Goal: Communication & Community: Answer question/provide support

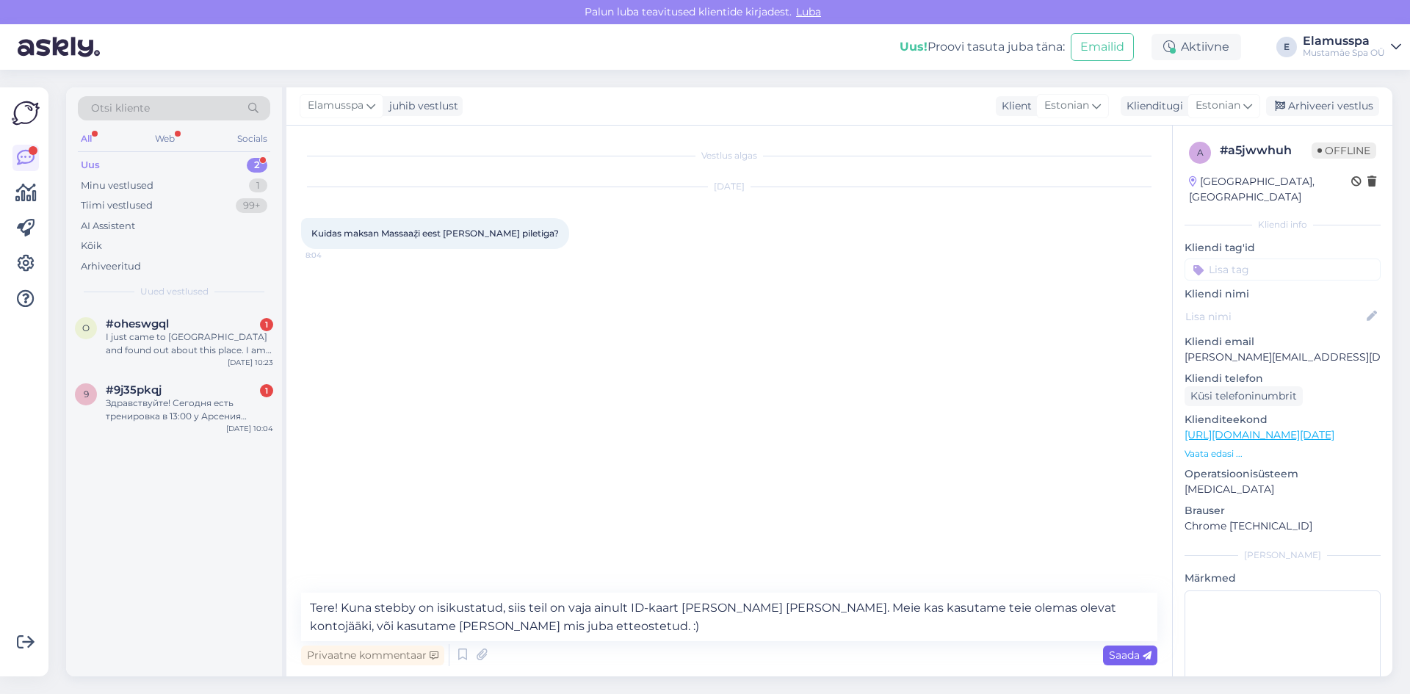
click at [1121, 664] on div "Saada" at bounding box center [1130, 656] width 54 height 20
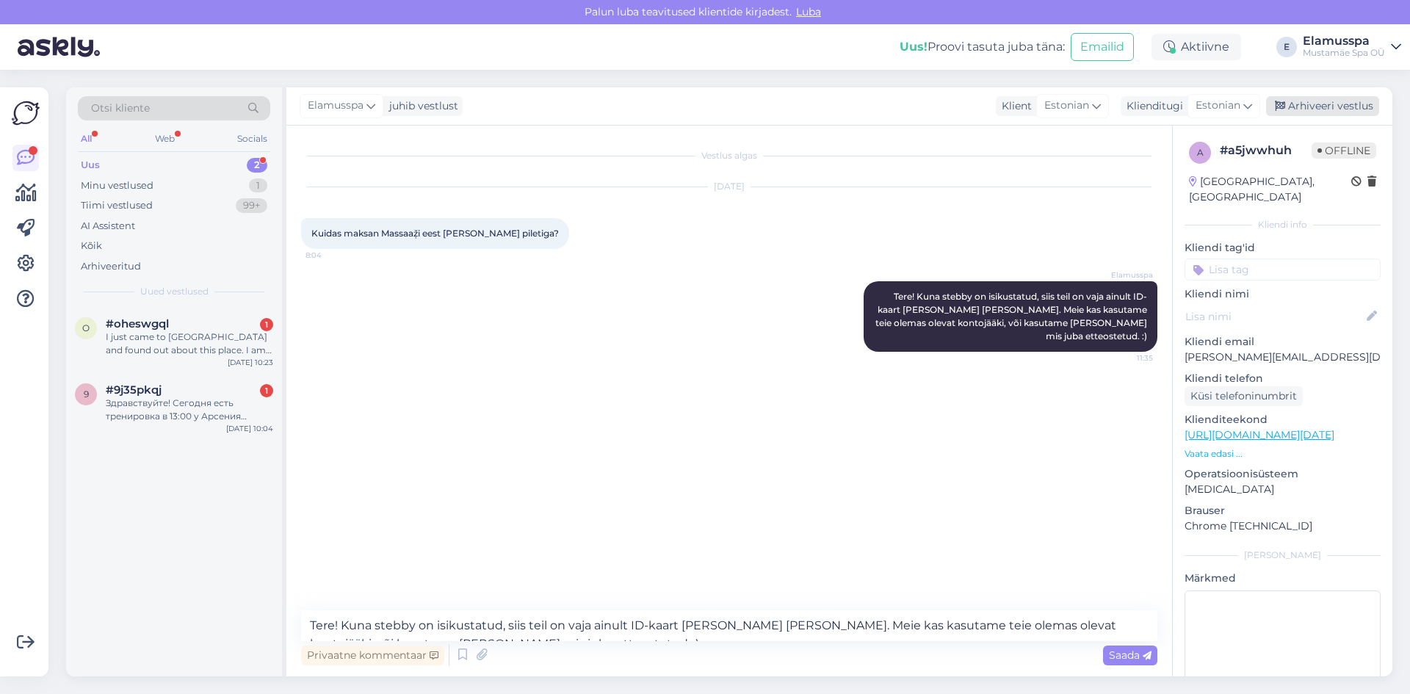
click at [1289, 111] on div "Arhiveeri vestlus" at bounding box center [1322, 106] width 113 height 20
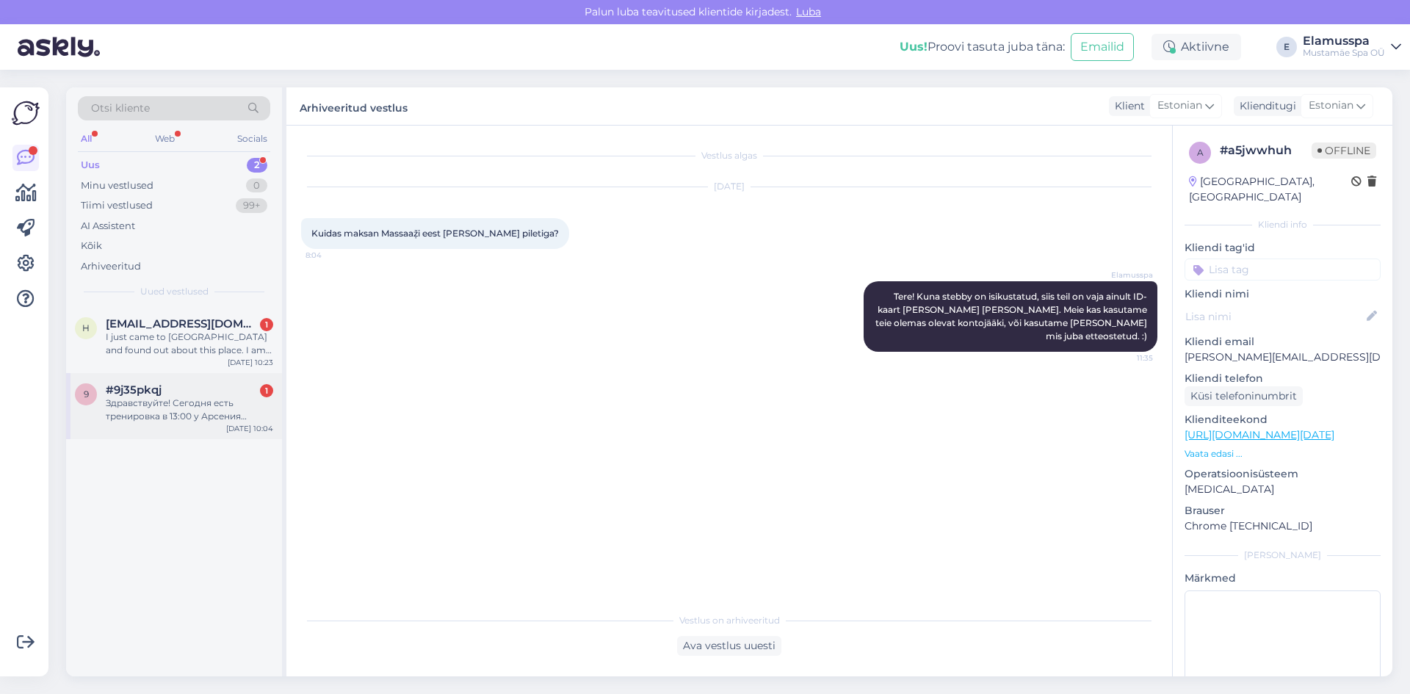
click at [138, 420] on div "Здравствуйте! Сегодня есть тренировка в 13:00 у Арсения группы?" at bounding box center [189, 410] width 167 height 26
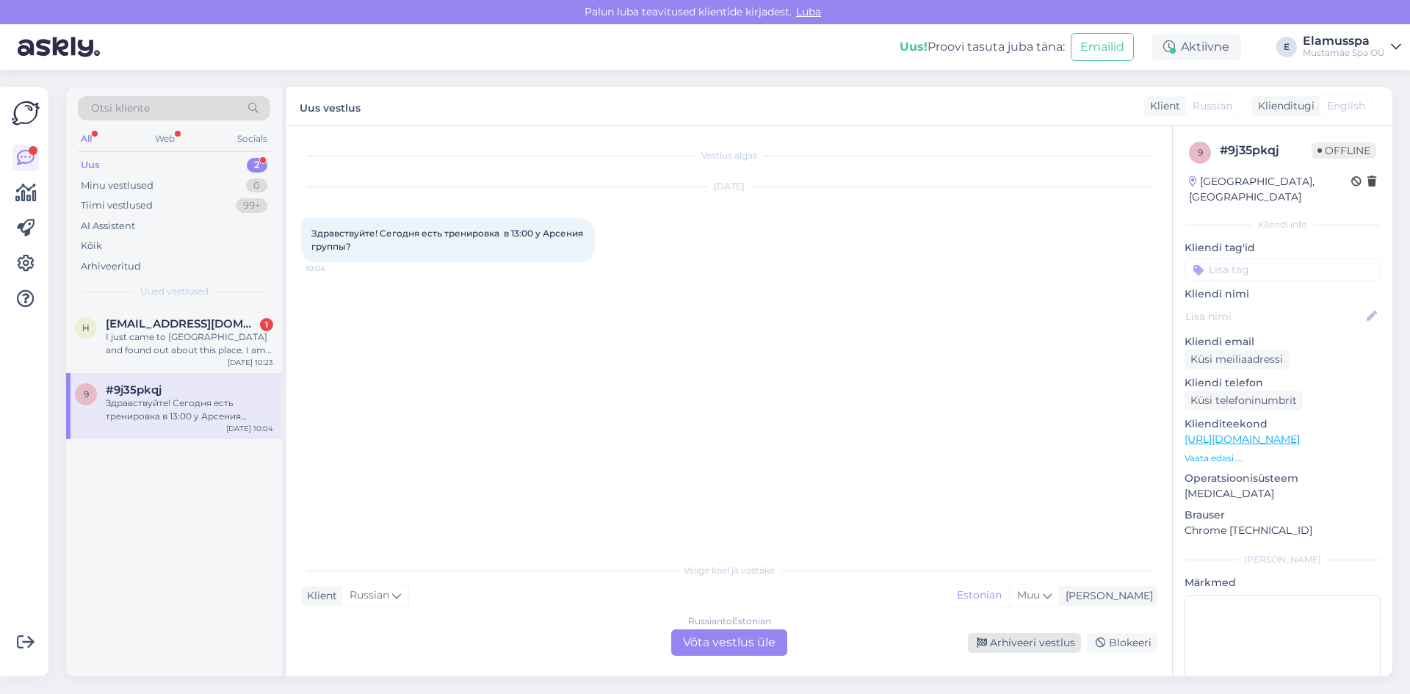
click at [1036, 648] on div "Arhiveeri vestlus" at bounding box center [1024, 643] width 113 height 20
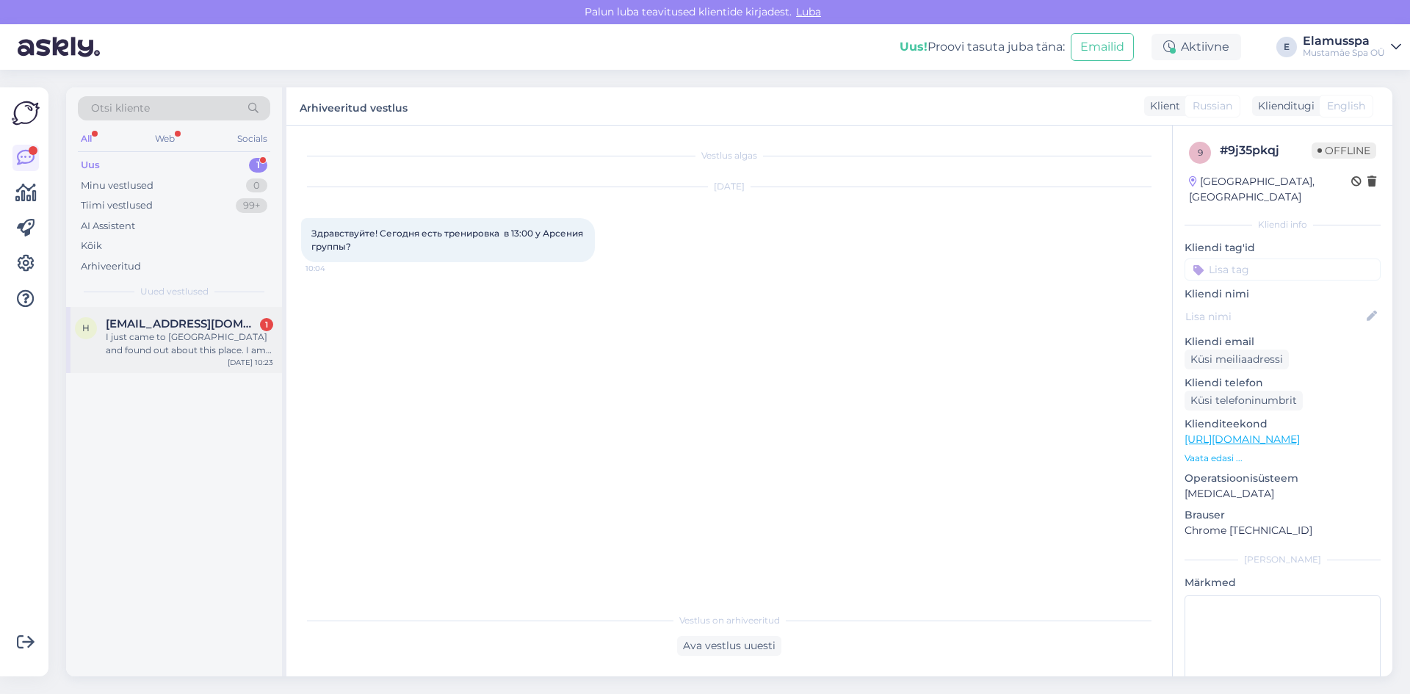
click at [127, 342] on div "I just came to [GEOGRAPHIC_DATA] and found out about this place. I am intereste…" at bounding box center [189, 344] width 167 height 26
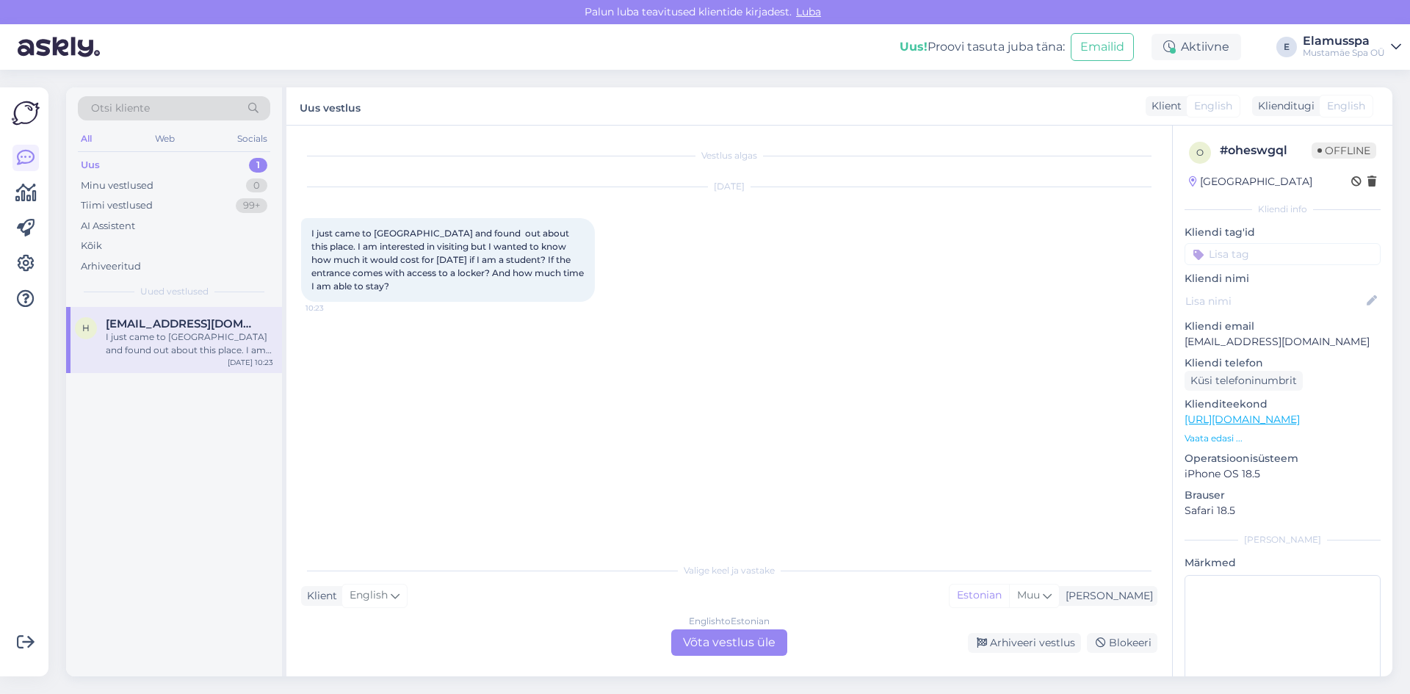
click at [712, 651] on div "English to Estonian Võta vestlus üle" at bounding box center [729, 643] width 116 height 26
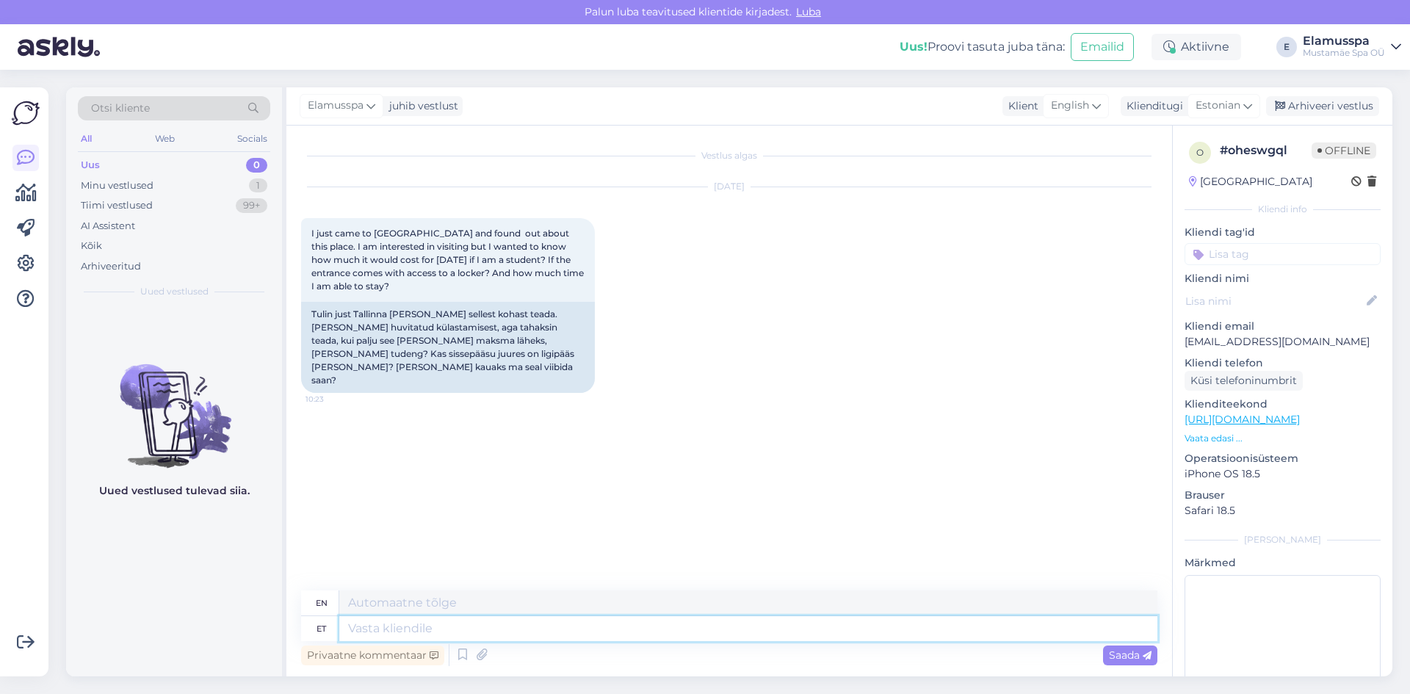
click at [425, 634] on textarea at bounding box center [748, 628] width 818 height 25
type textarea "Good"
type textarea "Good morning!"
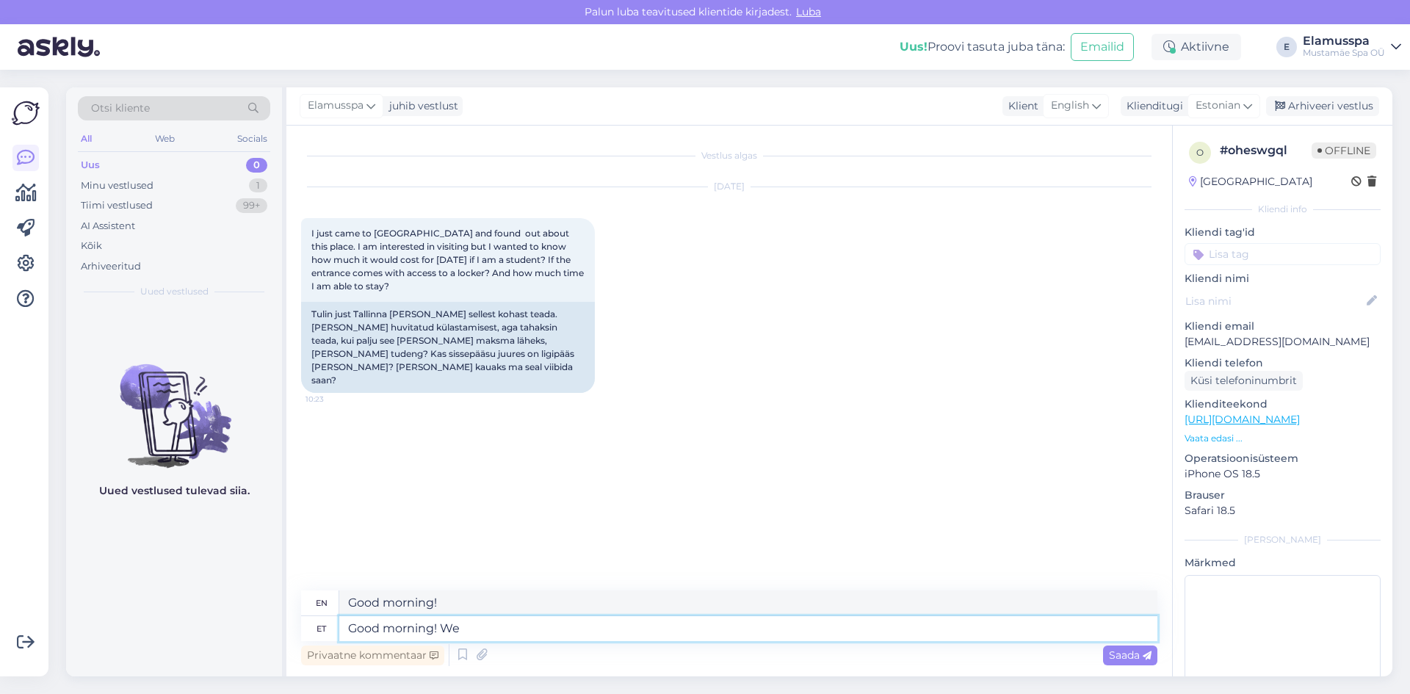
type textarea "Good morning! We"
type textarea "Good morning! We have"
type textarea "Good morning! We have disco"
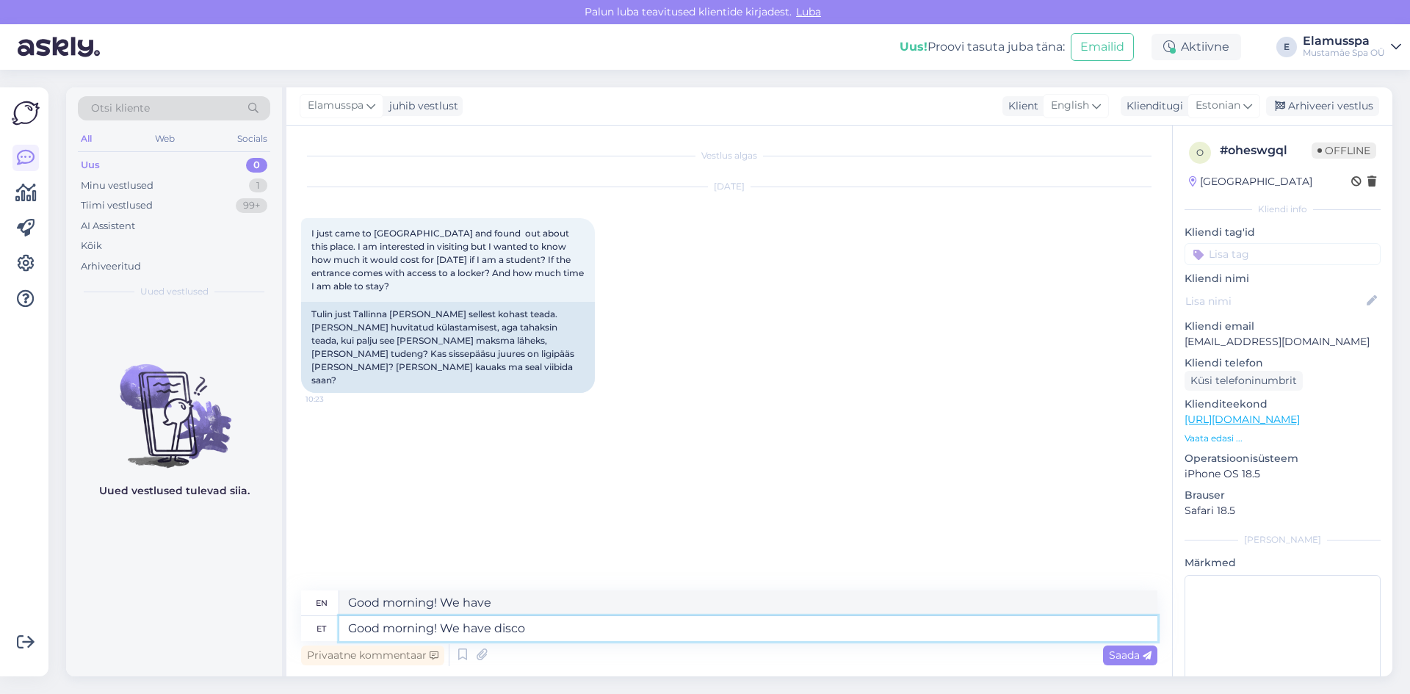
type textarea "Good morning! We have disco"
type textarea "Good morning! We have discounts"
type textarea "Good morning! We have student discounts"
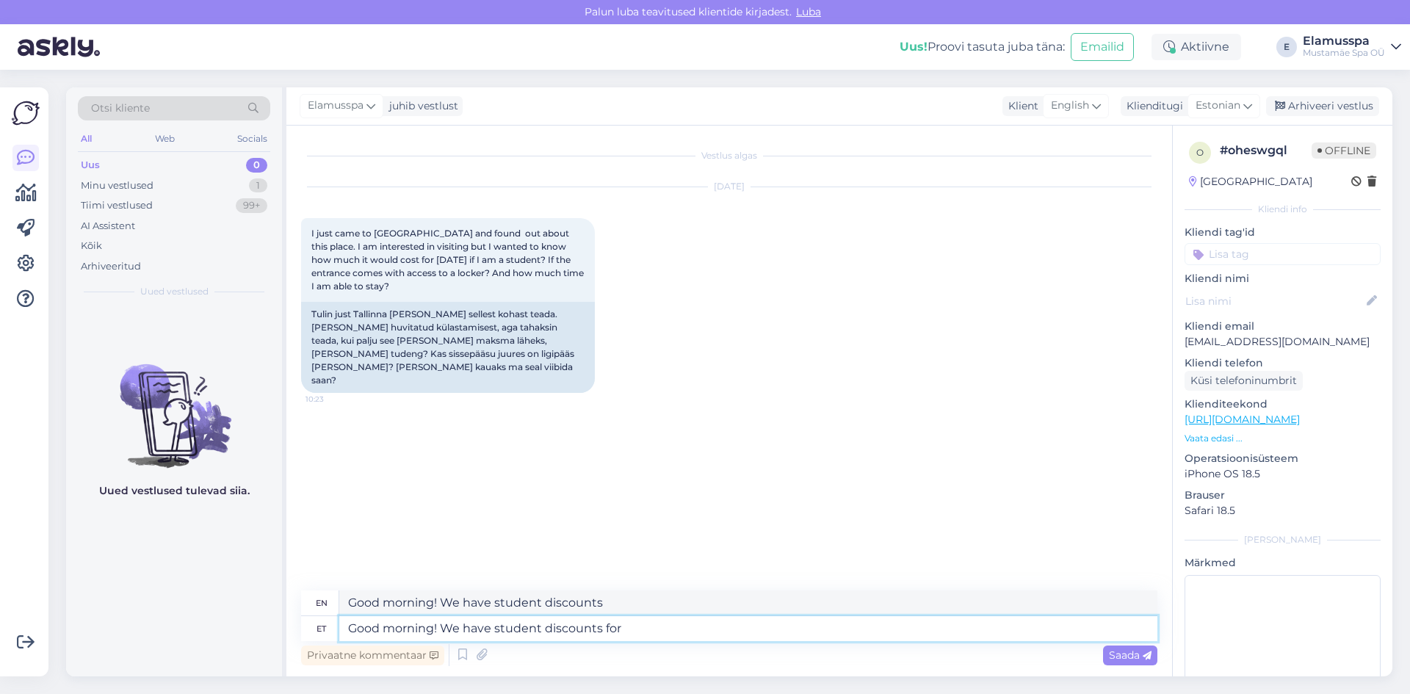
type textarea "Good morning! We have student discounts for"
type textarea "Good morning! We have student discounts for the S"
type textarea "Good morning! We have student discounts for them"
type textarea "Good morning! We have student discounts for the Swimming"
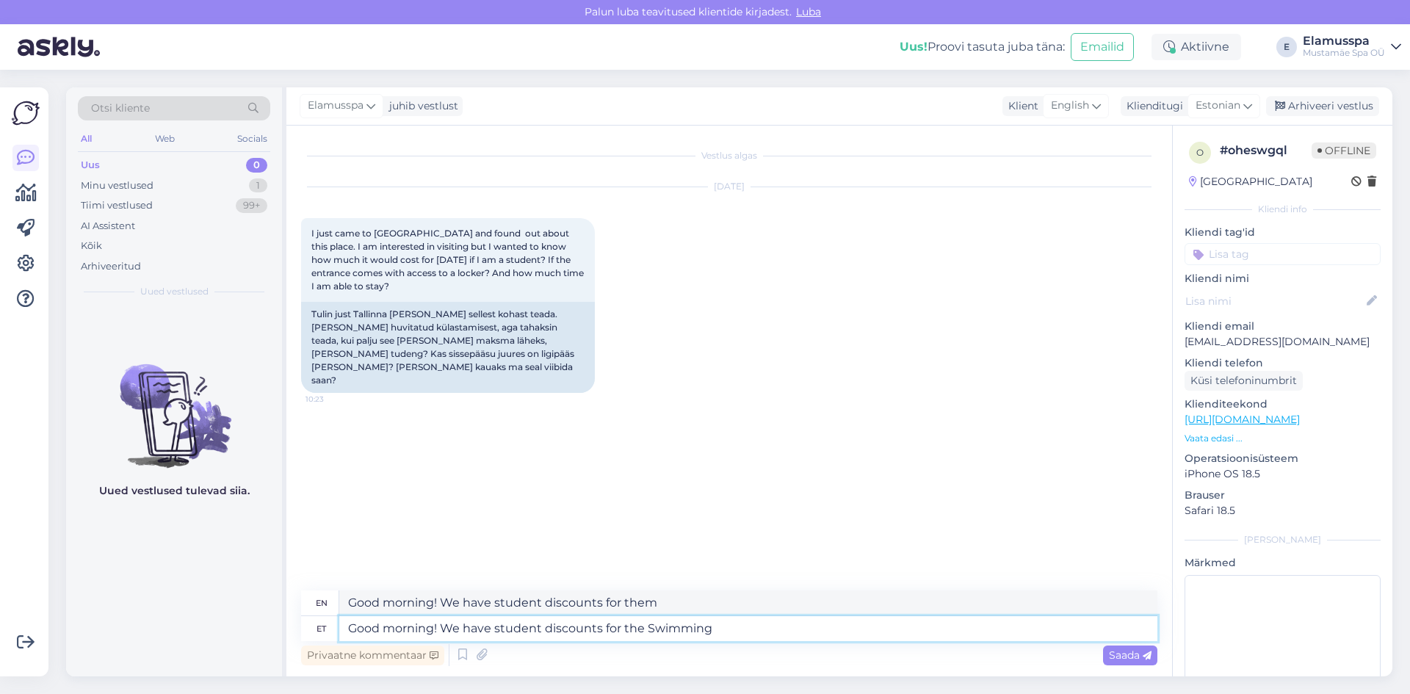
type textarea "Good morning! We have student discounts for the Swimmi"
type textarea "Good morning! We have student discounts for the Swimming p"
type textarea "Good morning! We have student discounts for the Swimming"
type textarea "Good morning! We have student discounts for the Swimming pool a"
type textarea "Good morning! We have student discounts for the swimming pool"
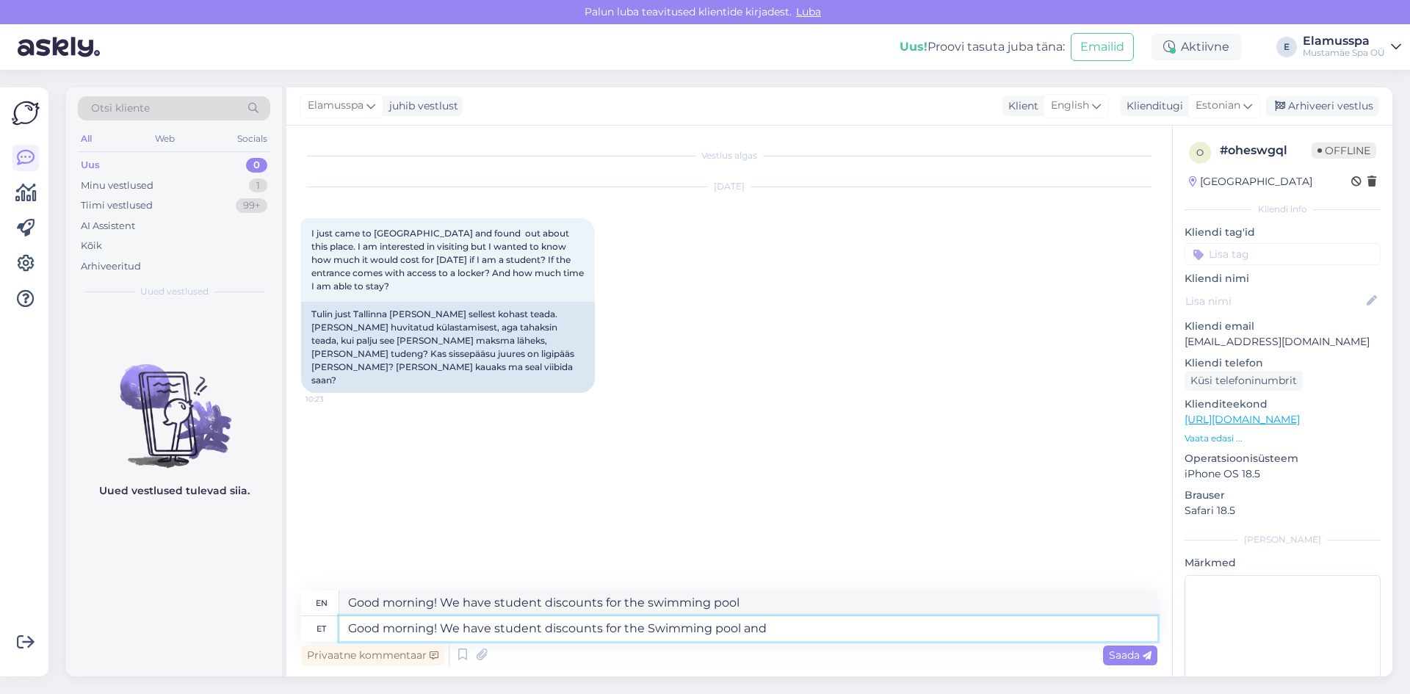
type textarea "Good morning! We have student discounts for the Swimming pool and"
type textarea "Good morning! We have student discounts for the swimming pool and"
type textarea "Good morning! We have student discounts for the Swimming pool and RElamus"
type textarea "Good morning! We have student discounts for the Swimming pool and"
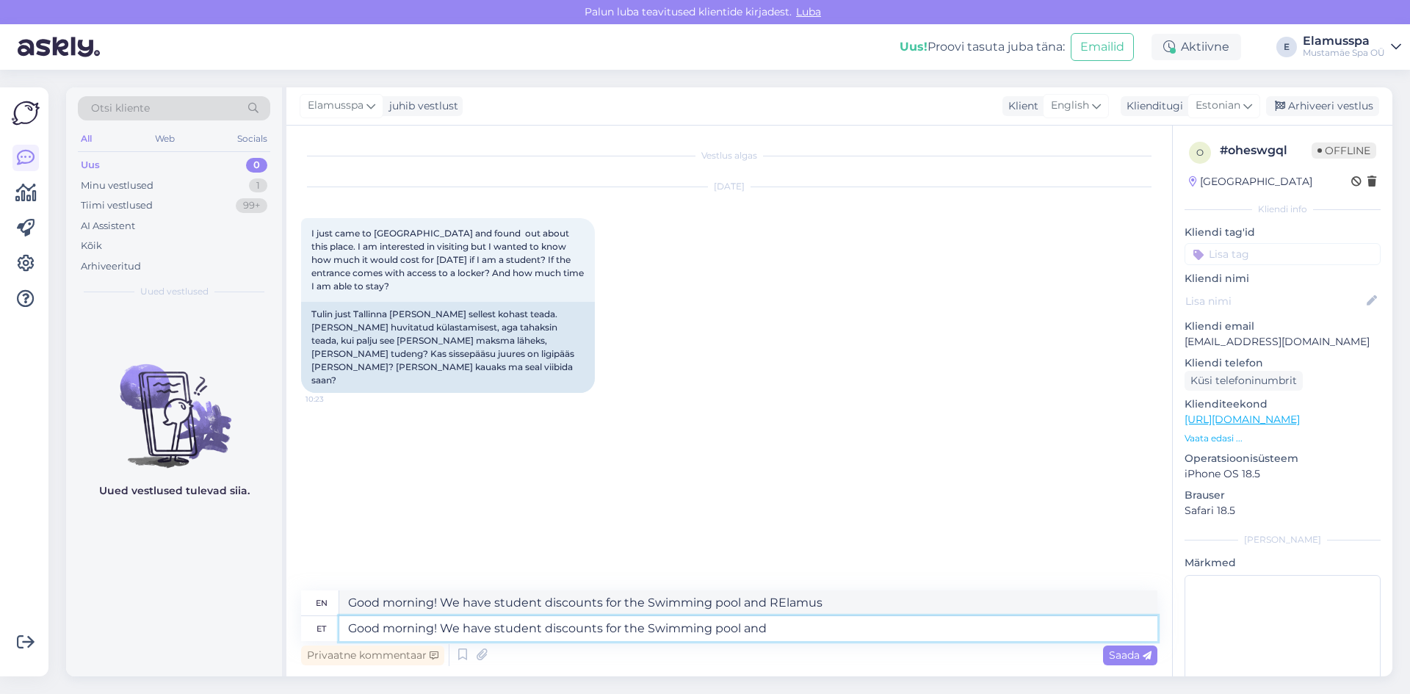
type textarea "Good morning! We have student discounts for the swimming pool and"
type textarea "Good morning! We have student discounts for the Swimming pool and Elamus"
type textarea "Good morning! We have student discounts for the Swimming pool and Experience"
type textarea "Good morning! We have student discounts for the Swimming pool and Elamus Spa"
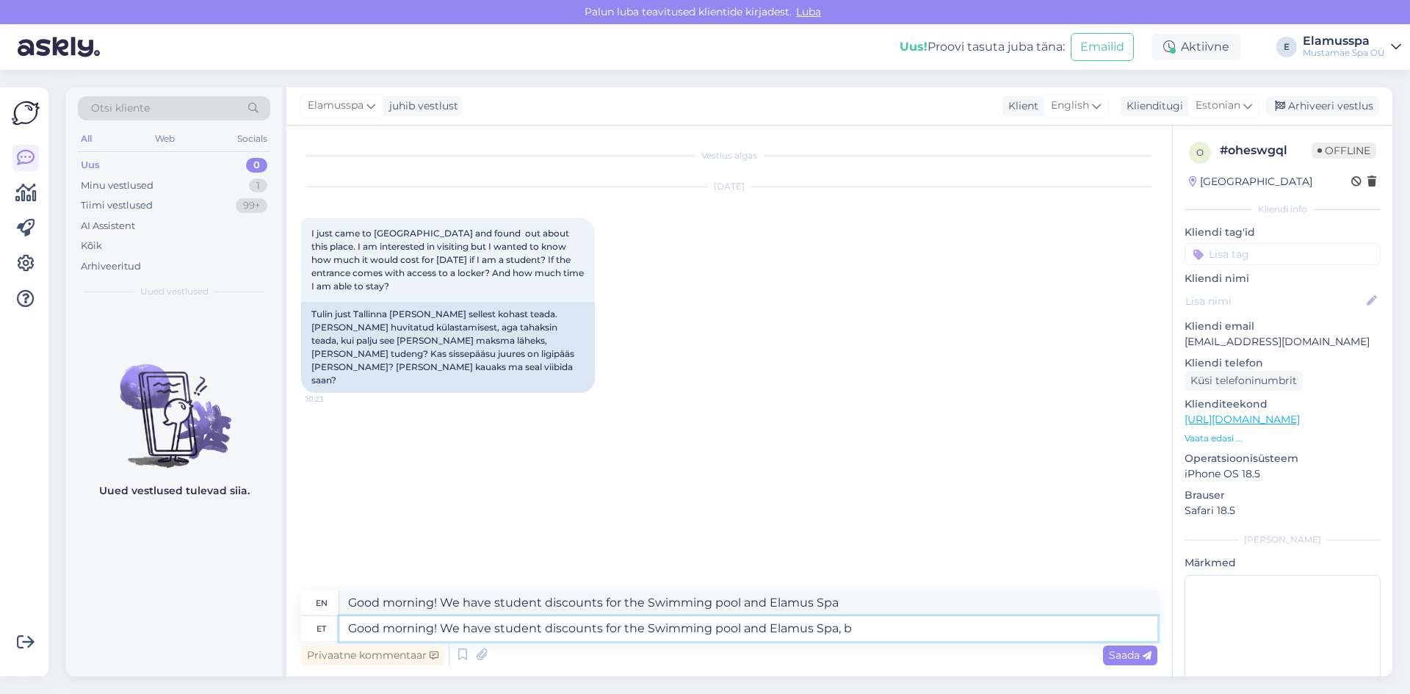
type textarea "Good morning! We have student discounts for the Swimming pool and Elamus Spa, bu"
type textarea "Good morning! We have student discounts for the Swimming pool and Elamus Spa,"
type textarea "Good morning! We have student discounts for the Swimming pool and Elamus Spa, b…"
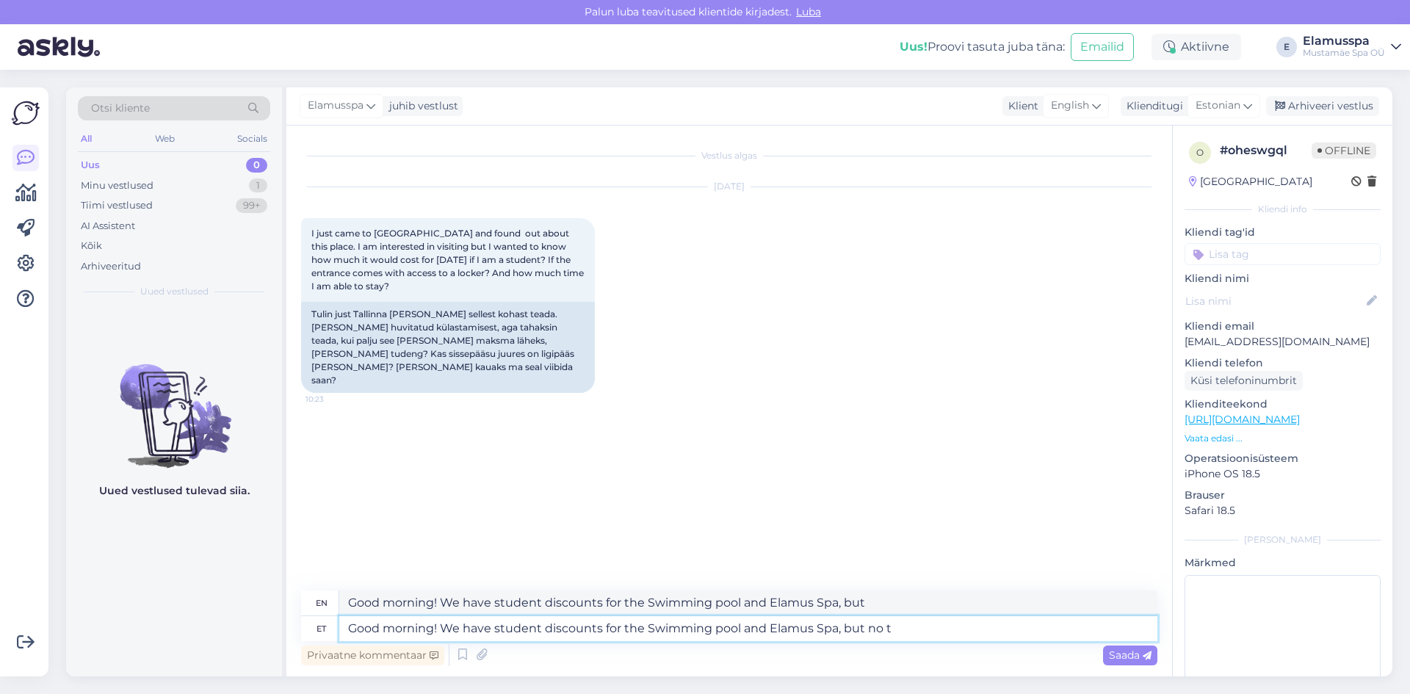
type textarea "Good morning! We have student discounts for the Swimming pool and Elamus Spa, b…"
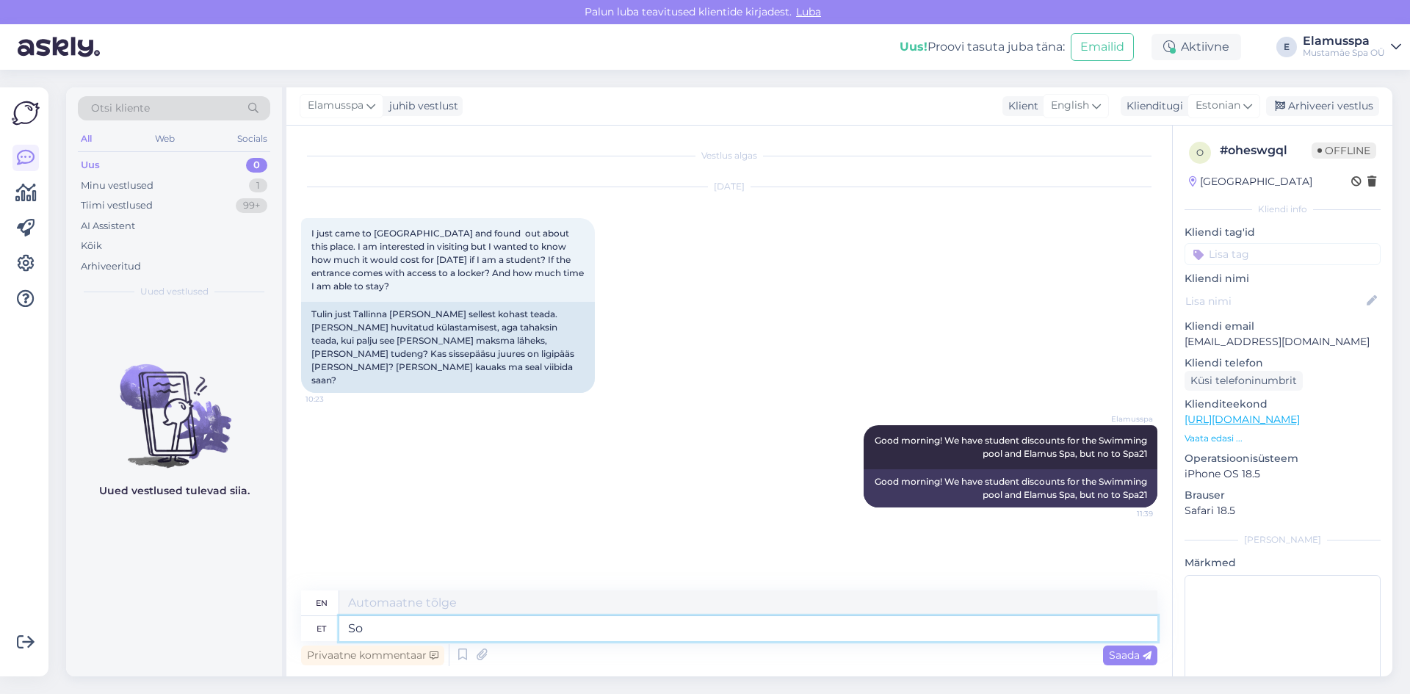
type textarea "So"
type textarea "So the"
type textarea "So the pricing"
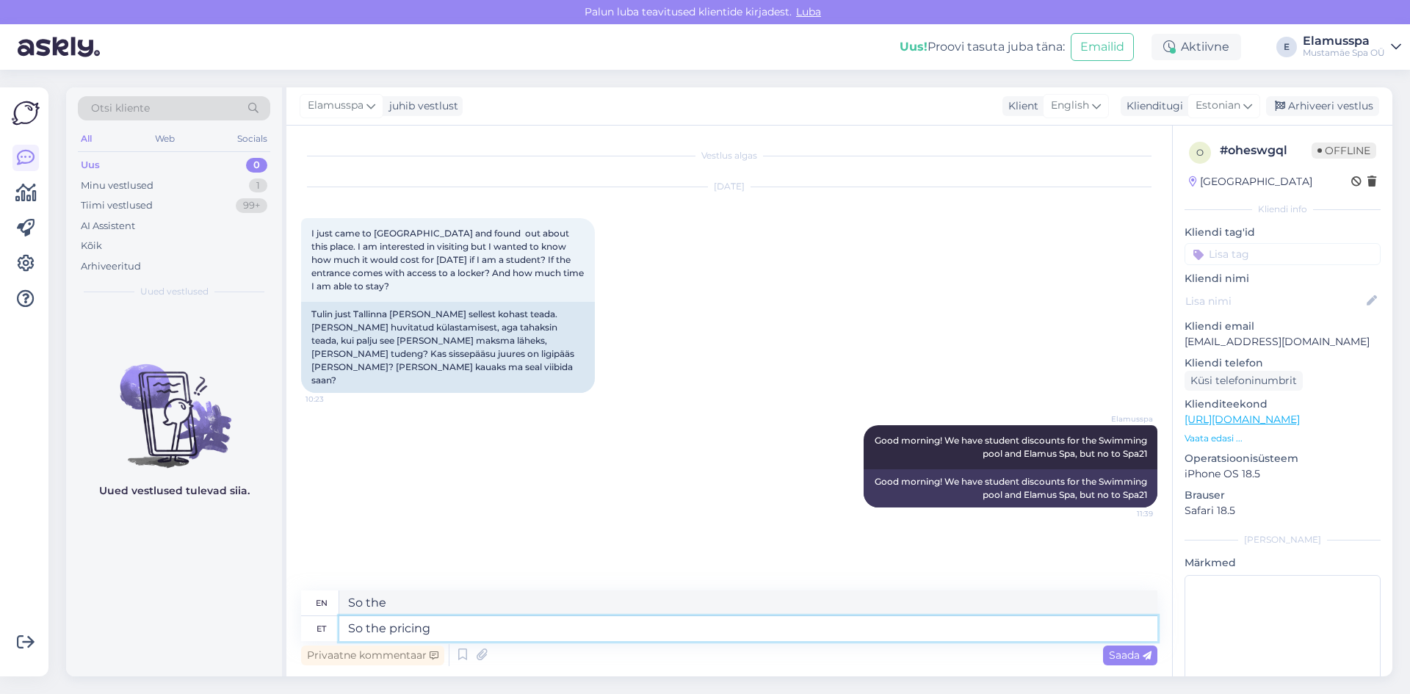
type textarea "So the pricing"
type textarea "So the pricing would b"
type textarea "So the pricing would"
type textarea "So the pricing would it i"
type textarea "So the pricing would be"
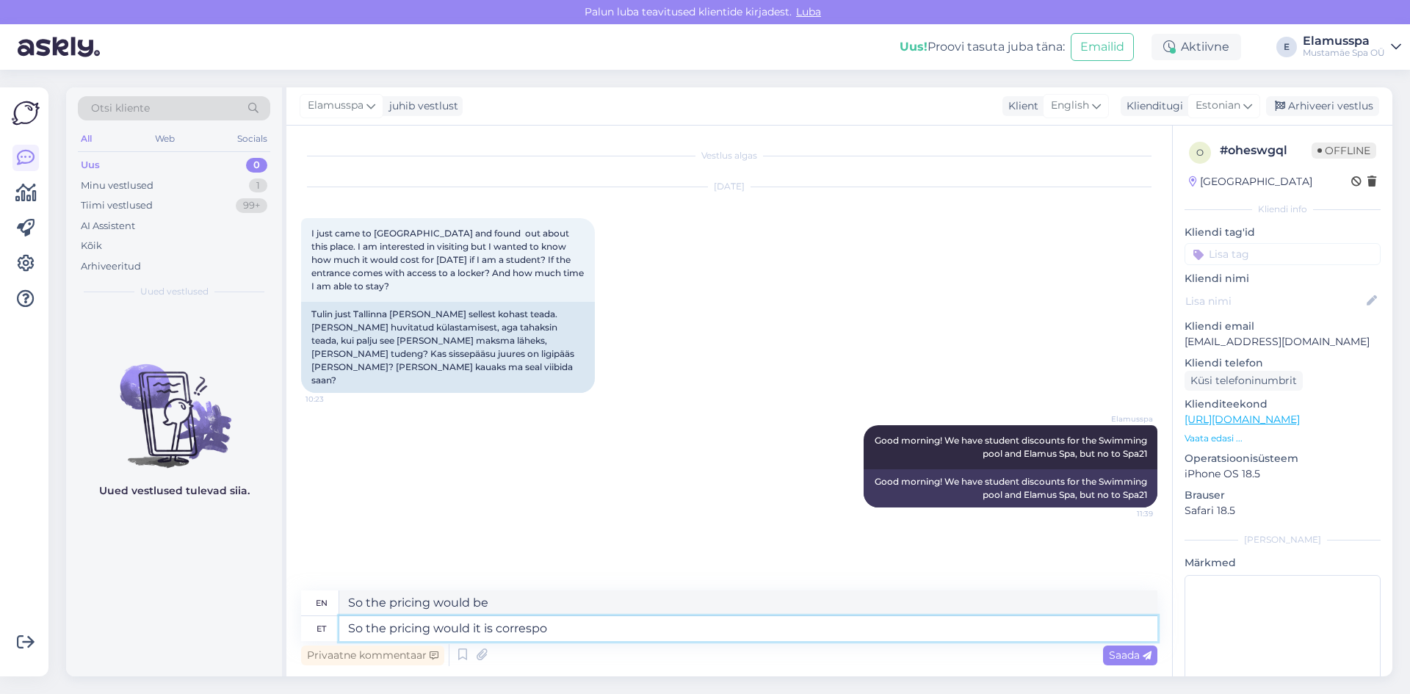
type textarea "So the pricing would it is correspon"
type textarea "So the pricing would correspond"
type textarea "So the pricing would it is"
type textarea "So the pricing would be"
type textarea "So the pricing would it is 12€,"
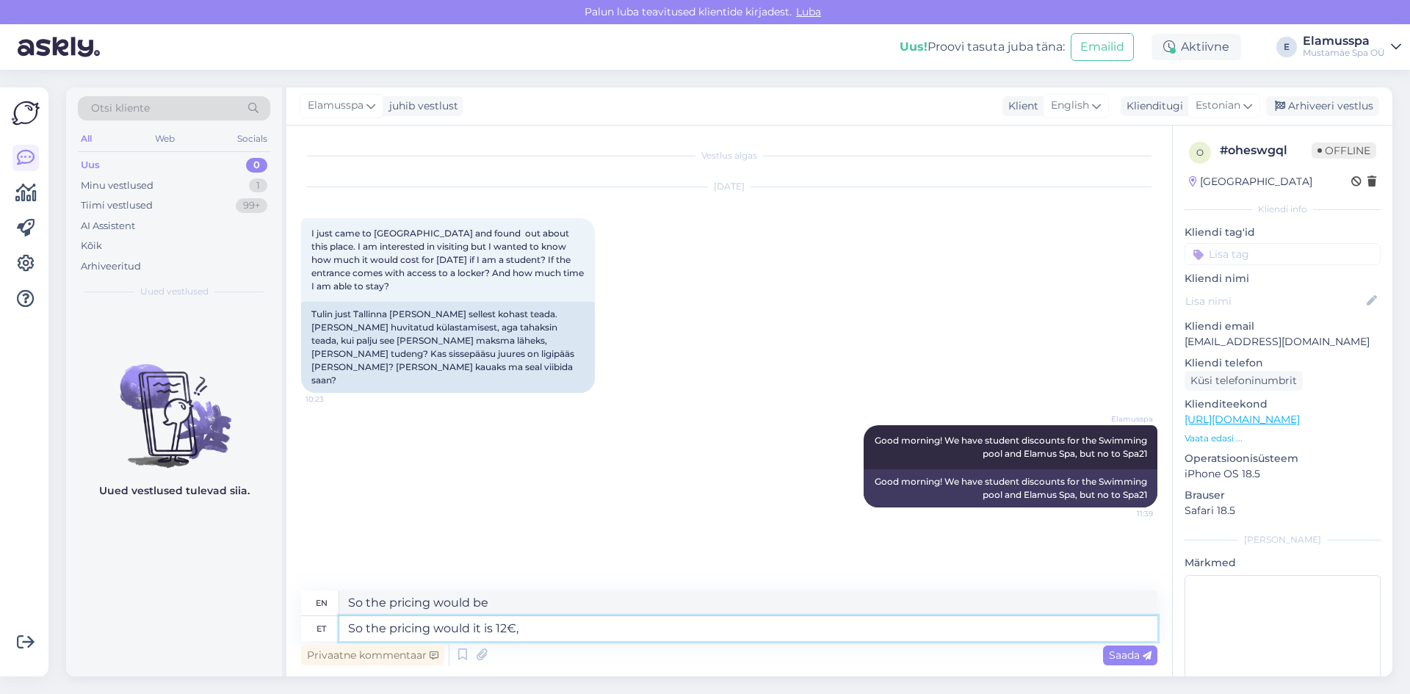
type textarea "So the pricing would be 12€,"
type textarea "So the pricing would it is 12€, 29€"
type textarea "So the pricing would be €12, €29"
type textarea "So the pricing would it is 12€, 29€ and"
type textarea "So the pricing would be €12, €29 or so"
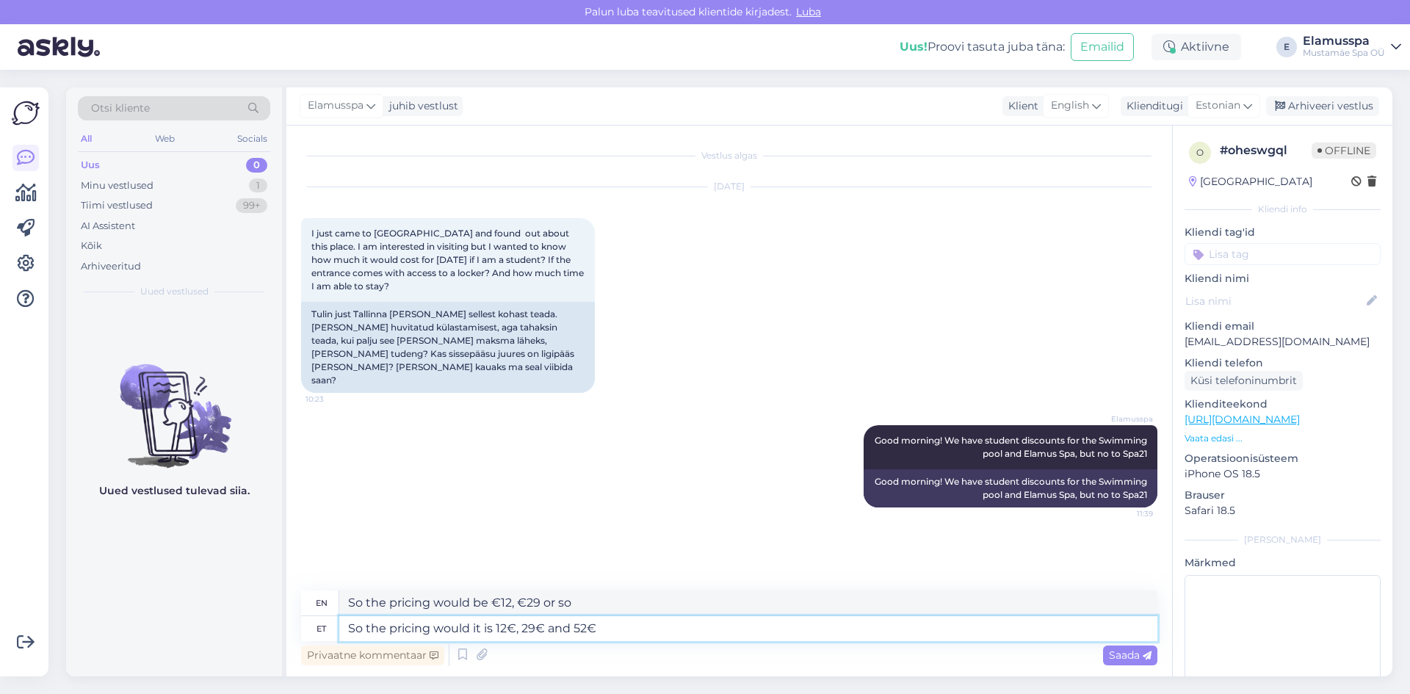
type textarea "So the pricing would it is 12€, 29€ and 52€"
type textarea "So the pricing would be 12€, 29€ and 52€"
type textarea "So the pricing would it is 12€, 29€ and 52€ [DATE]"
type textarea "So the pricing would be 12€, 29€ and 52€ [DATE]"
type textarea "So the pricing would it is 12€, 29€ and 52€ [DATE]."
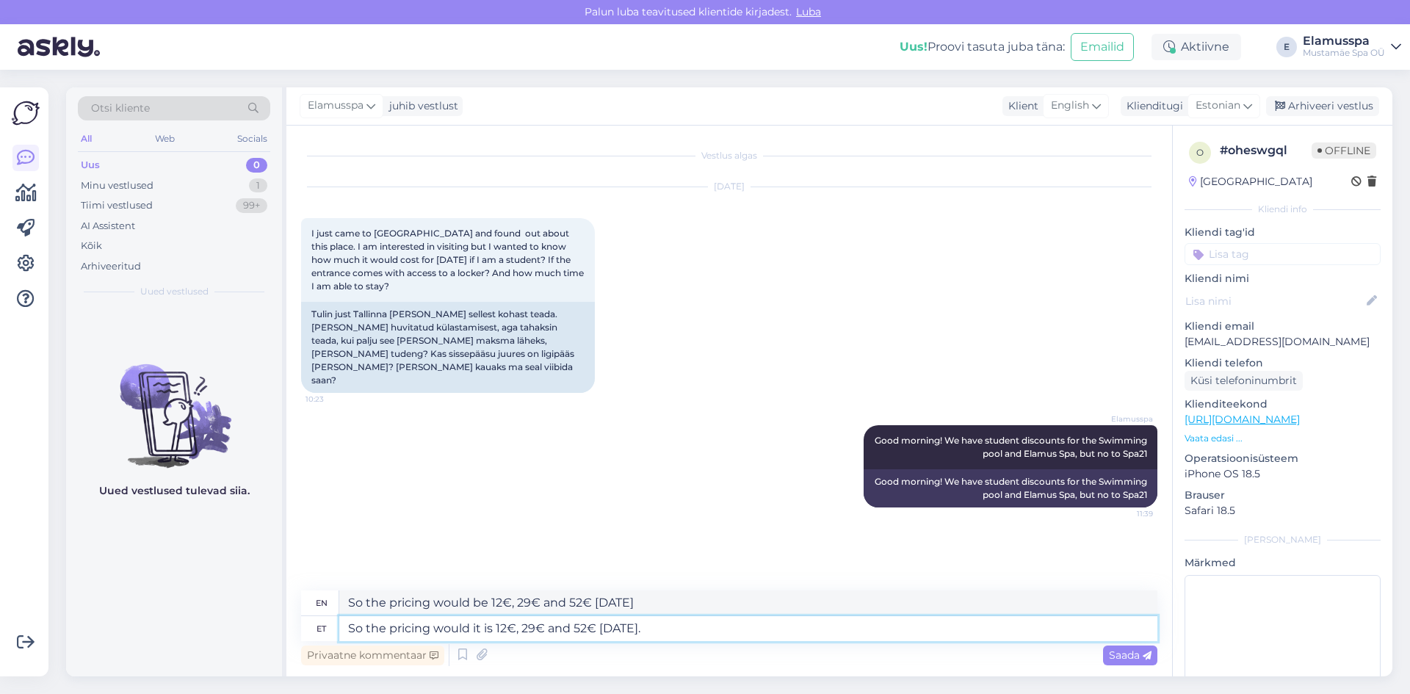
type textarea "So the pricing would be 12€, 29€ and 52€ [DATE]."
type textarea "So the pricing would it is 12€, 29€ and 52€ [DATE]."
click at [1129, 665] on div "Saada" at bounding box center [1130, 656] width 54 height 20
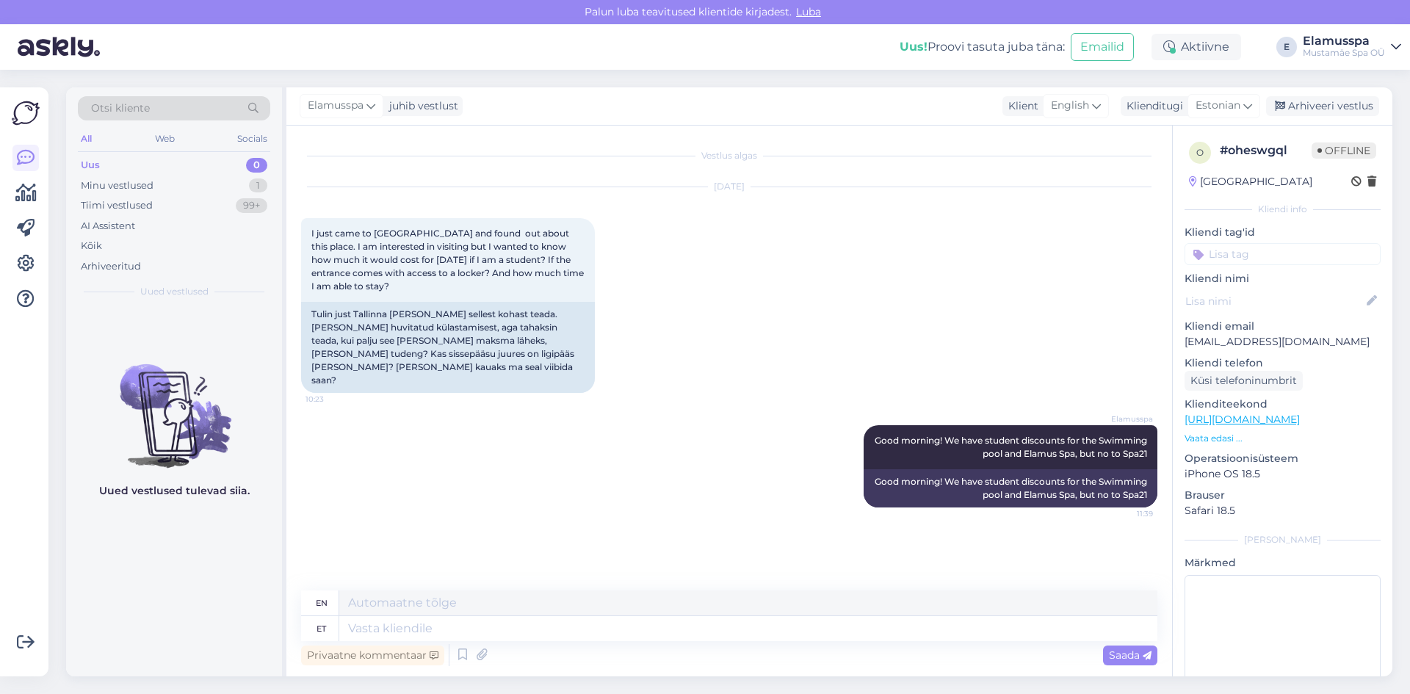
scroll to position [8, 0]
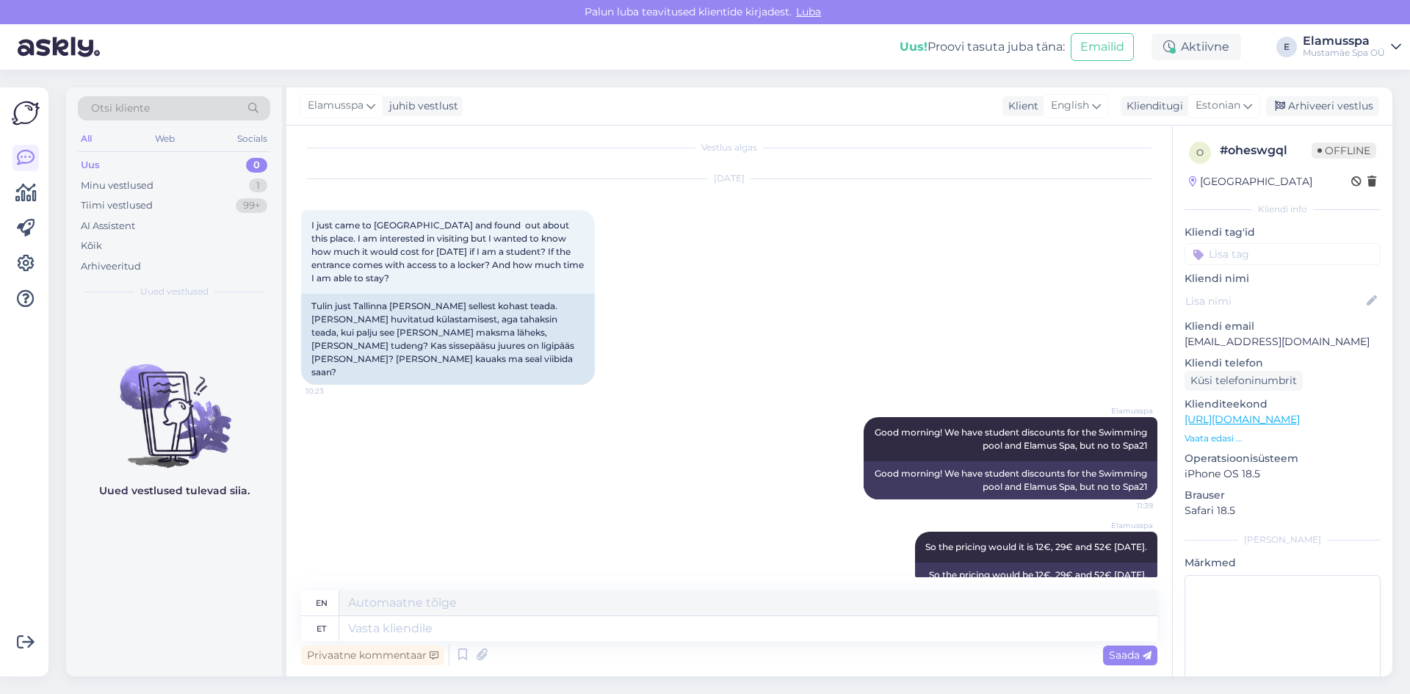
click at [1037, 646] on div "Privaatne kommentaar Saada" at bounding box center [729, 655] width 856 height 28
click at [973, 633] on textarea at bounding box center [748, 628] width 818 height 25
type textarea "Yes,"
type textarea "Yes, You"
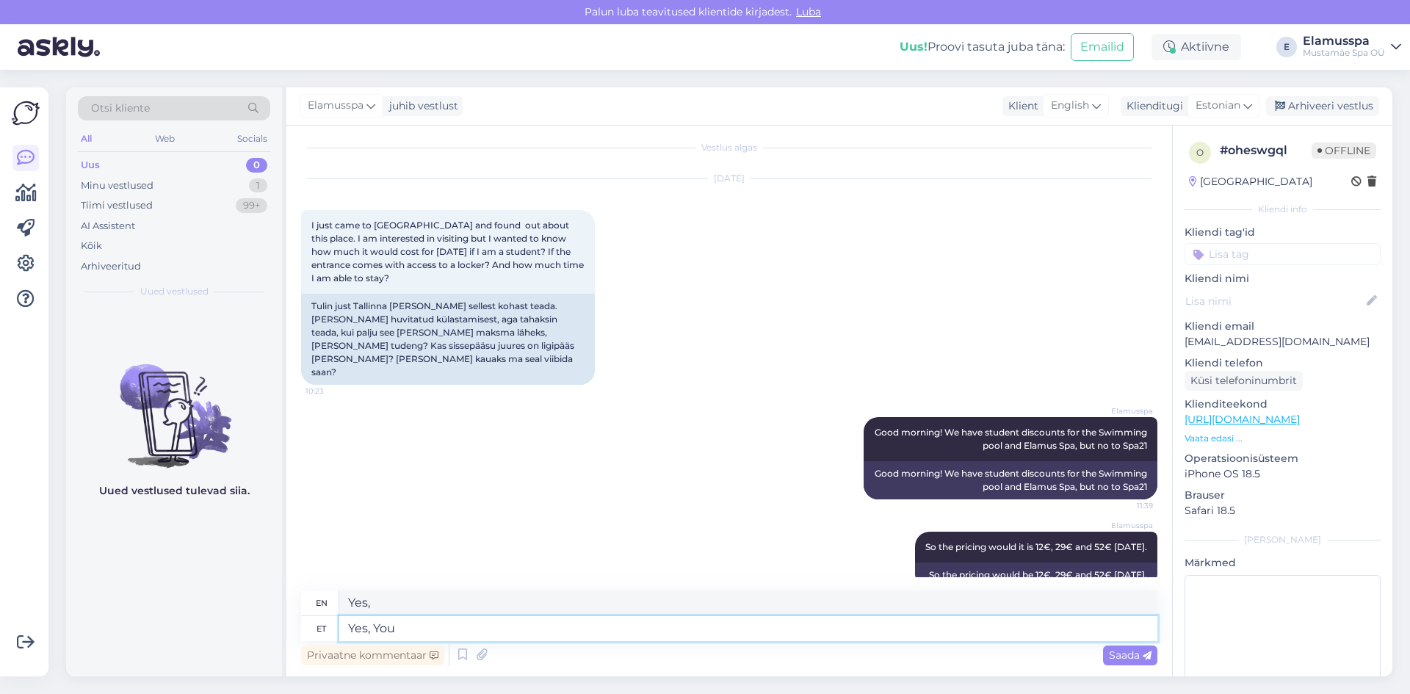
type textarea "Yes, You"
type textarea "Yes, You get"
type textarea "Yes, you get"
type textarea "Yes, You get a"
type textarea "Yes, you get a"
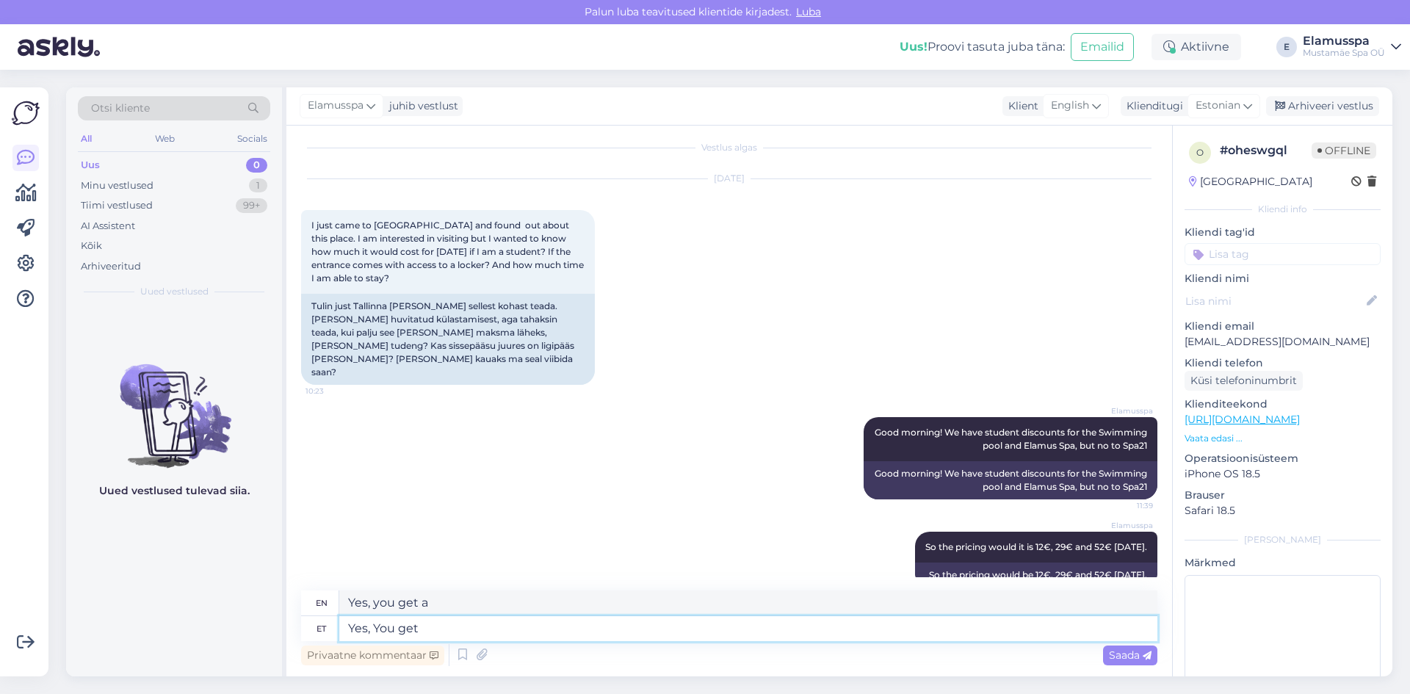
type textarea "Yes, You get"
type textarea "Yes, you get"
type textarea "Yes, You get to"
type textarea "Yes, you get to"
type textarea "Yes, You ge"
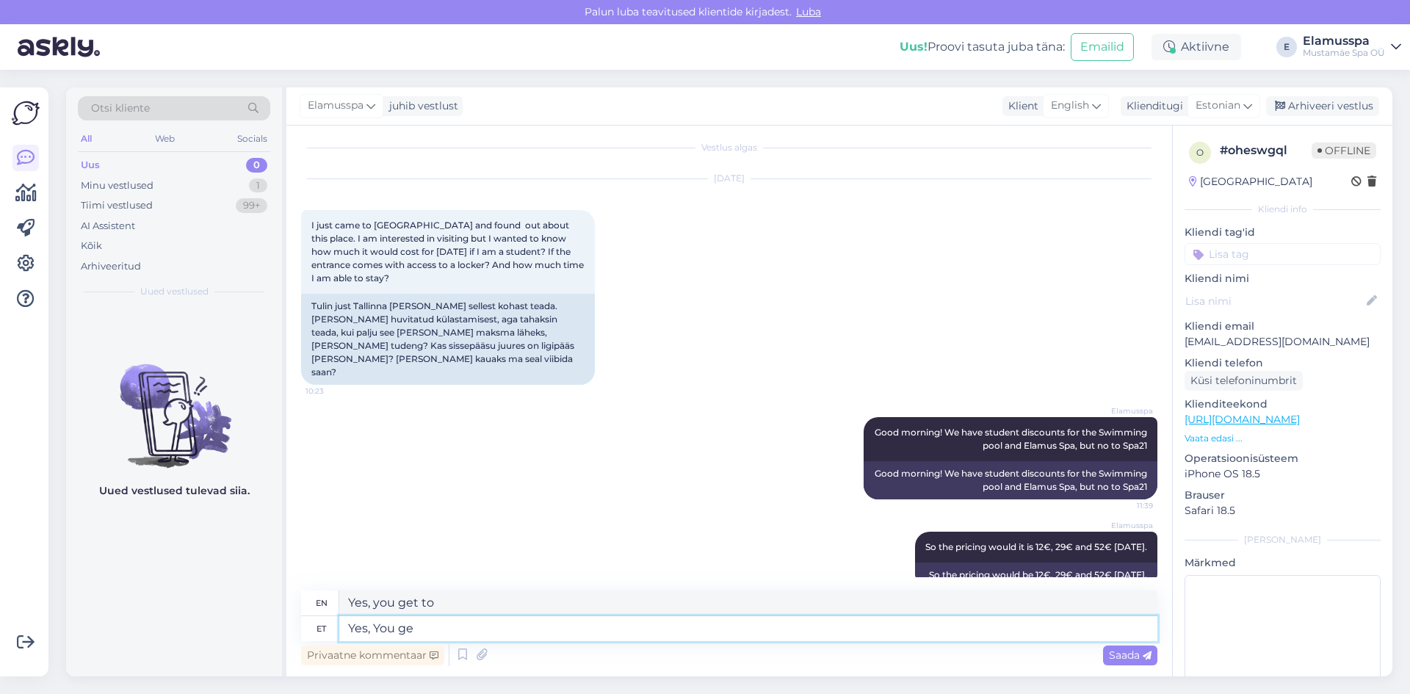
type textarea "Yes, you get"
type textarea "Yes, You get access"
type textarea "Yes, you get access"
type textarea "Yes, You get access to"
type textarea "Yes, you get access to"
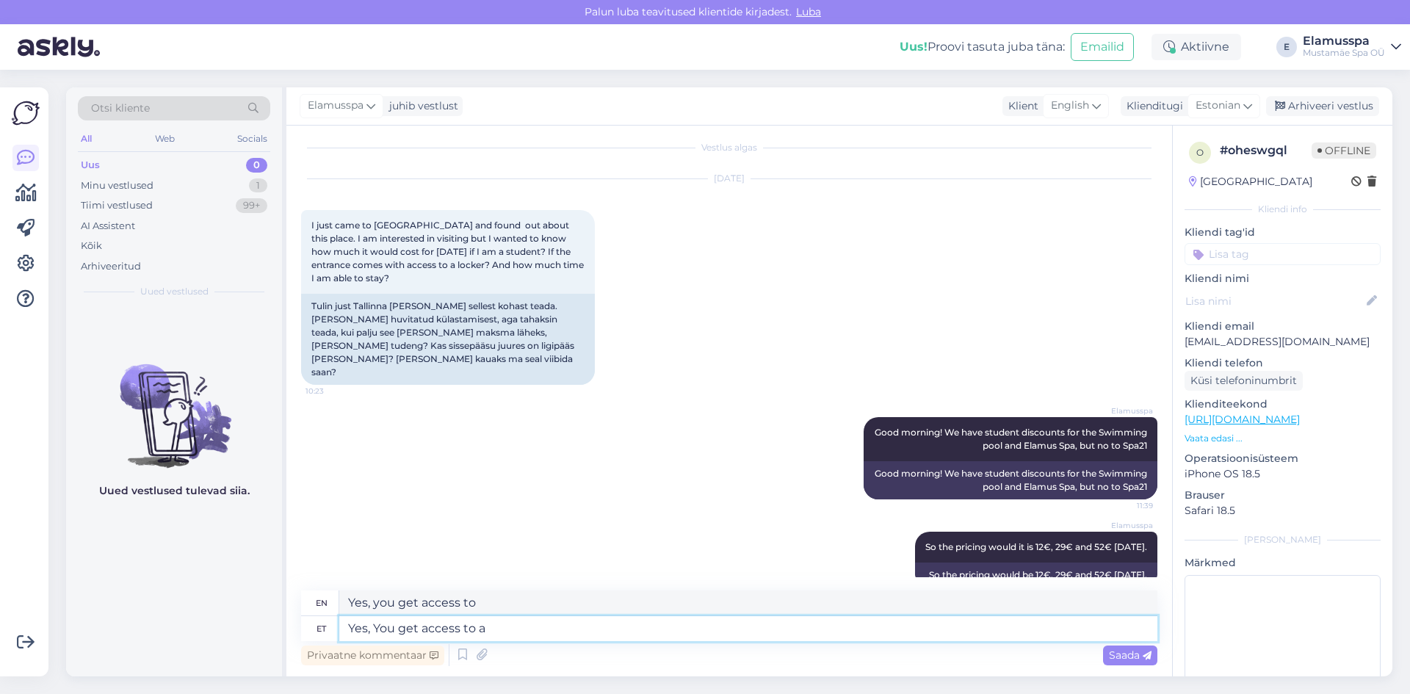
type textarea "Yes, You get access to a l"
type textarea "Yes, you get access to a"
type textarea "Yes, You get access to a locker"
type textarea "Yes, You get access to a locker that"
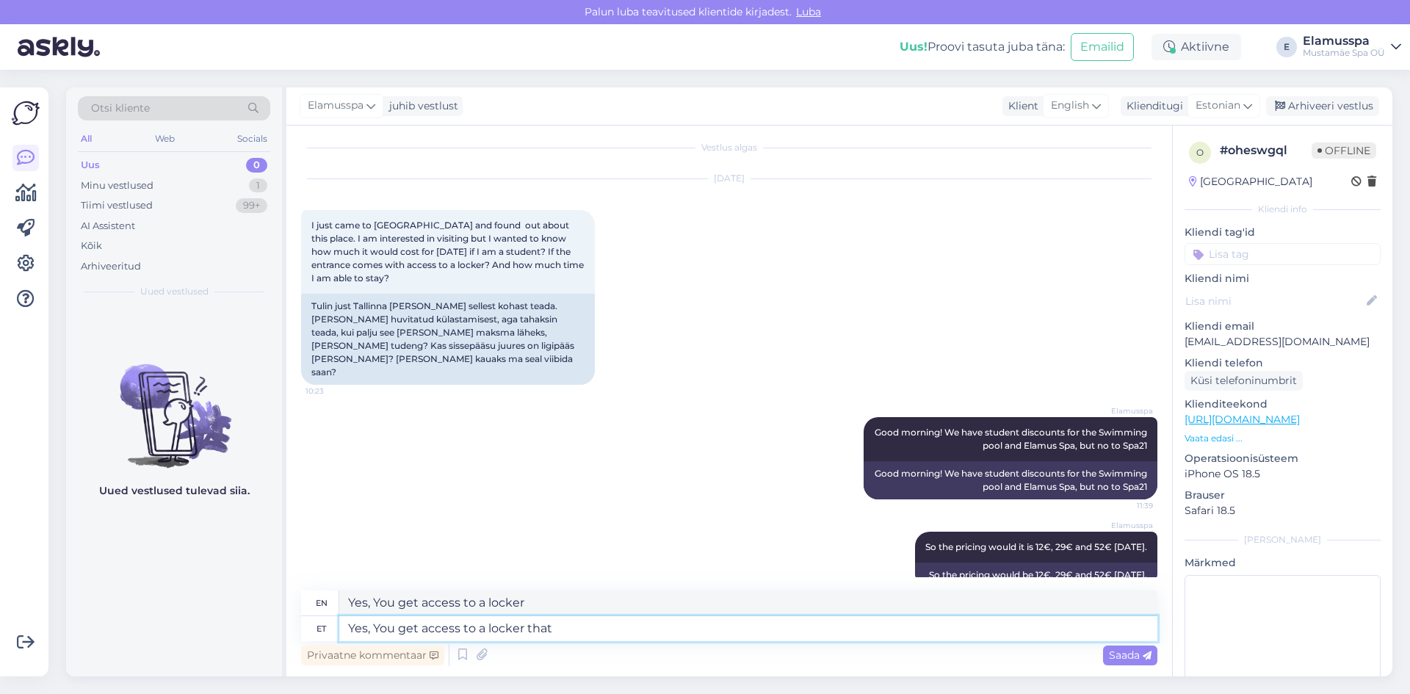
type textarea "Yes, you get access to a locker that"
type textarea "Yes, You get access to a locker"
type textarea "Yes, You get access to a locker."
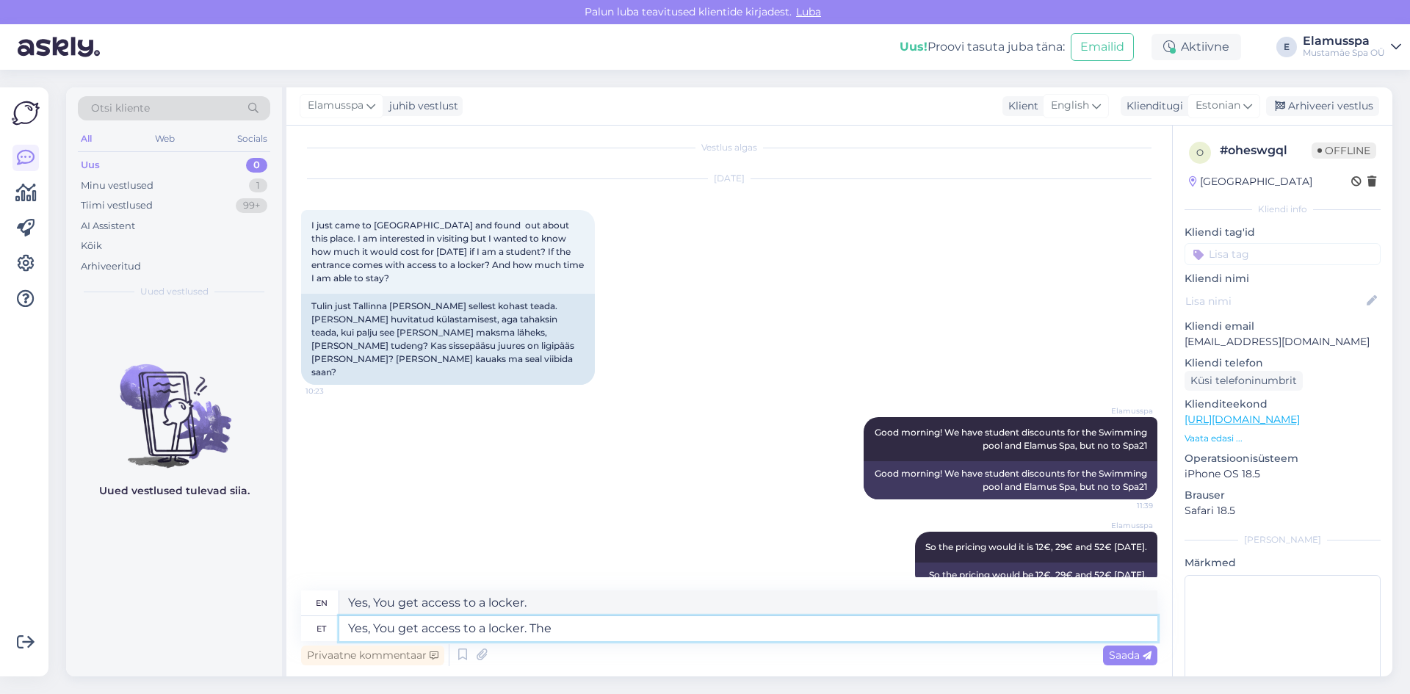
type textarea "Yes, You get access to a locker. The"
type textarea "Yes, You get access to a locker. The staying"
type textarea "Yes, You get access to a locker. The staying time i"
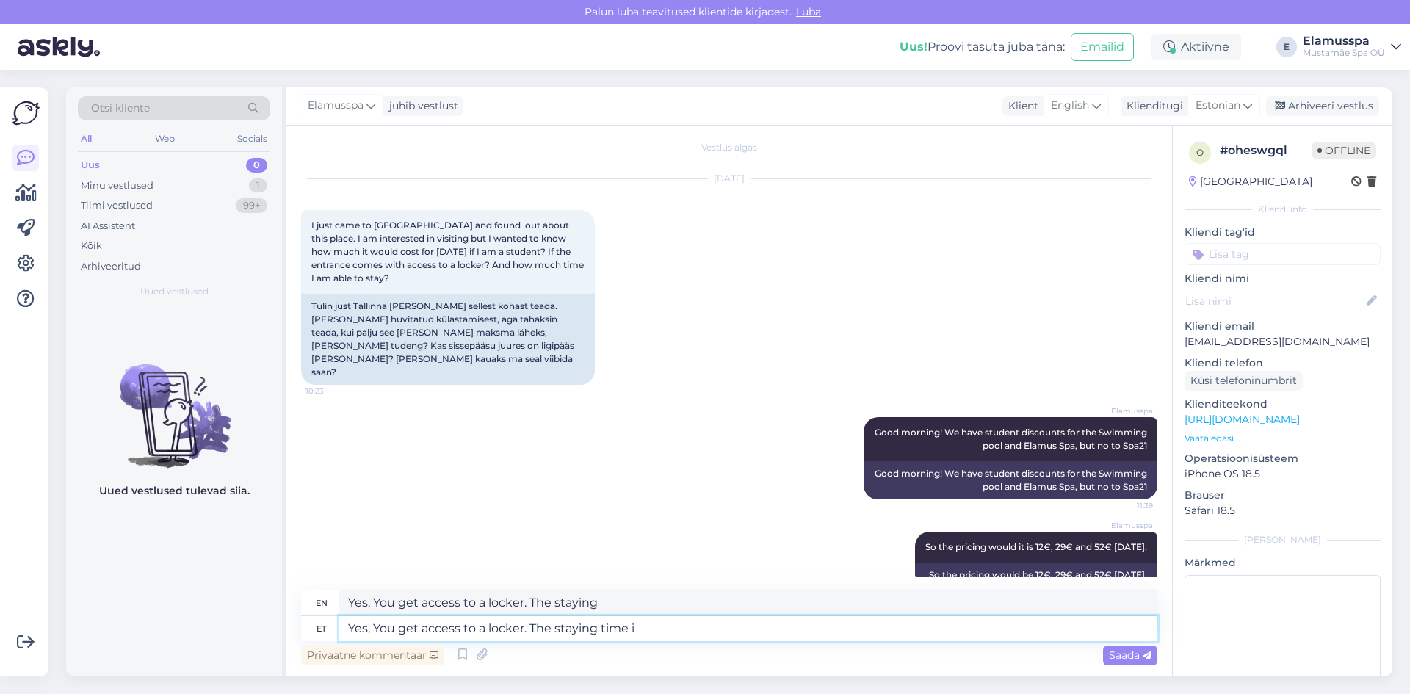
type textarea "Yes, You get access to a locker. The staying time"
type textarea "Yes, You get access to a locker. The staying time is"
type textarea "Yes, You get access to a locker. The staying time is unlimite"
type textarea "Yes, You get access to a locker. The staying time is unlimited"
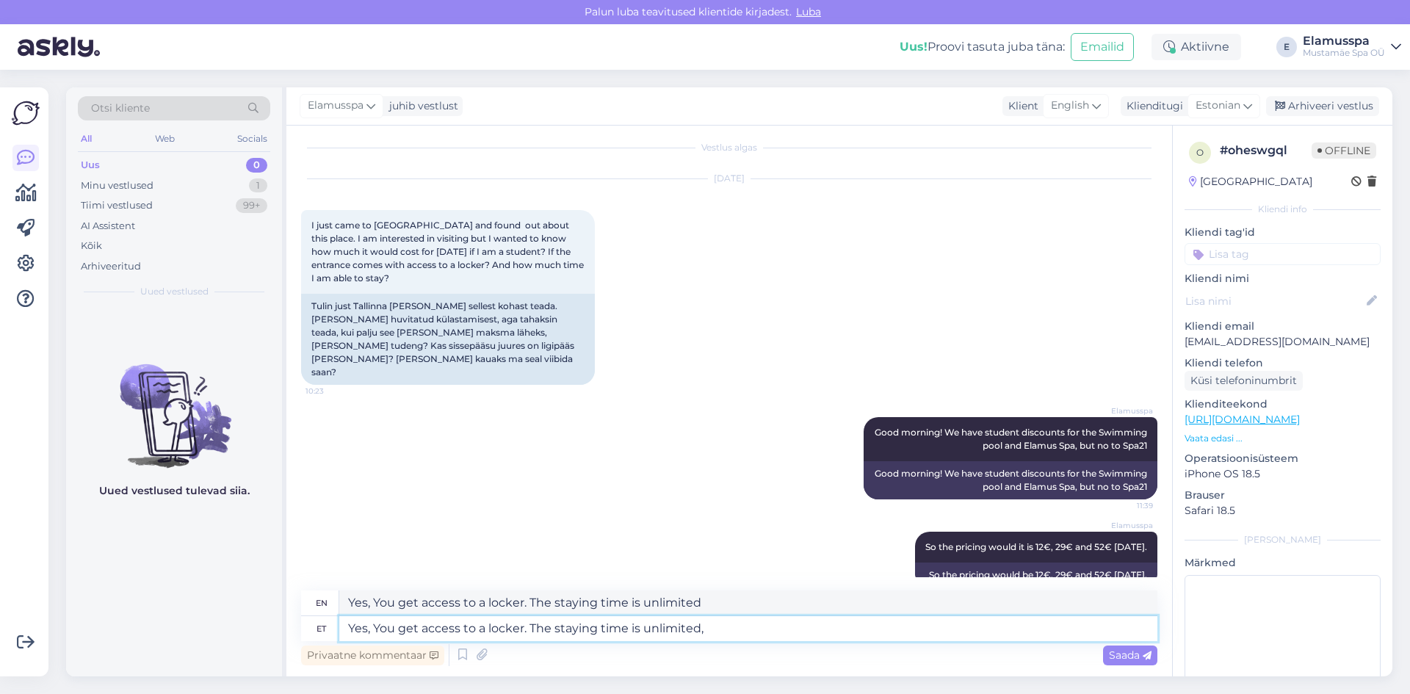
type textarea "Yes, You get access to a locker. The staying time is unlimited,"
type textarea "Yes, You get access to a locker. The staying time is unlimited, we"
type textarea "Yes, You get access to a locker. The staying time is unlimited"
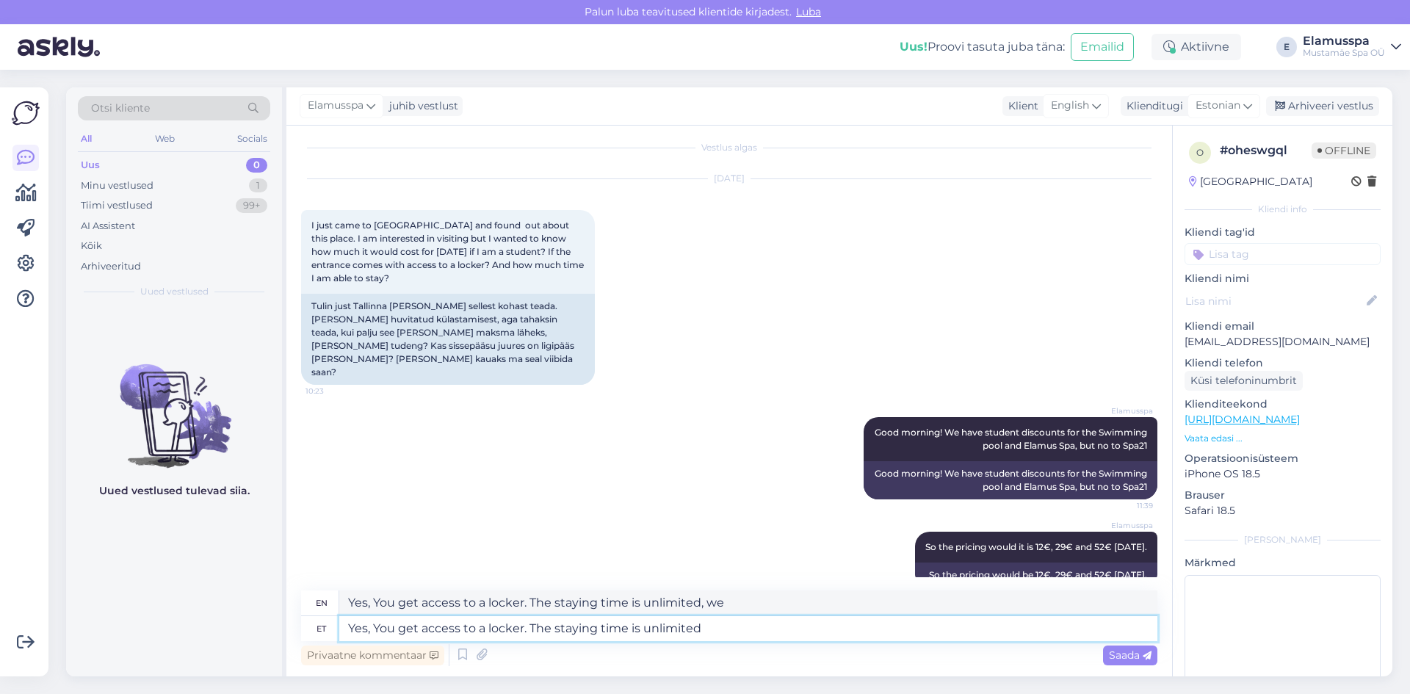
type textarea "Yes, You get access to a locker. The staying time is unlimited,"
type textarea "Yes, You get access to a locker. The staying time is unlimited :"
type textarea "Yes, You get access to a locker. The staying time is unlimited"
type textarea "Yes, You get access to a locker. The staying time is unlimited :)"
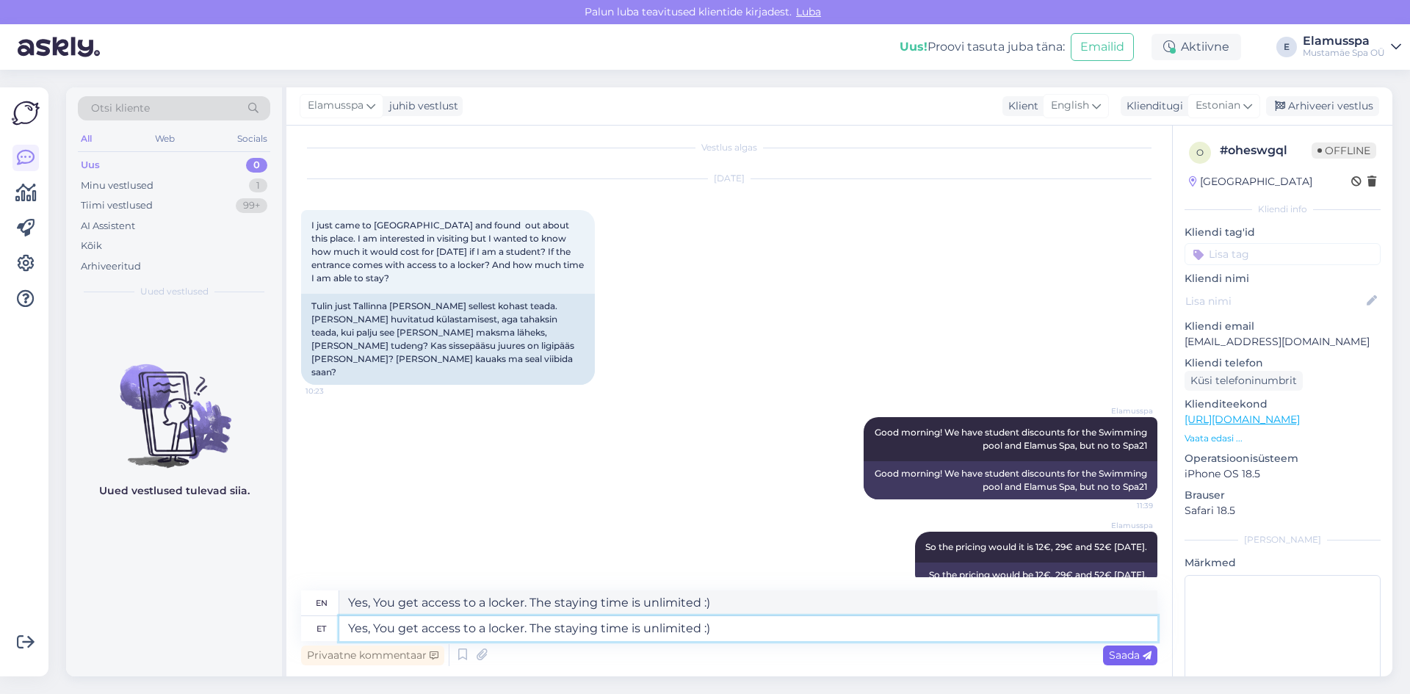
type textarea "Yes, You get access to a locker. The staying time is unlimited :)"
click at [1141, 654] on span "Saada" at bounding box center [1130, 655] width 43 height 13
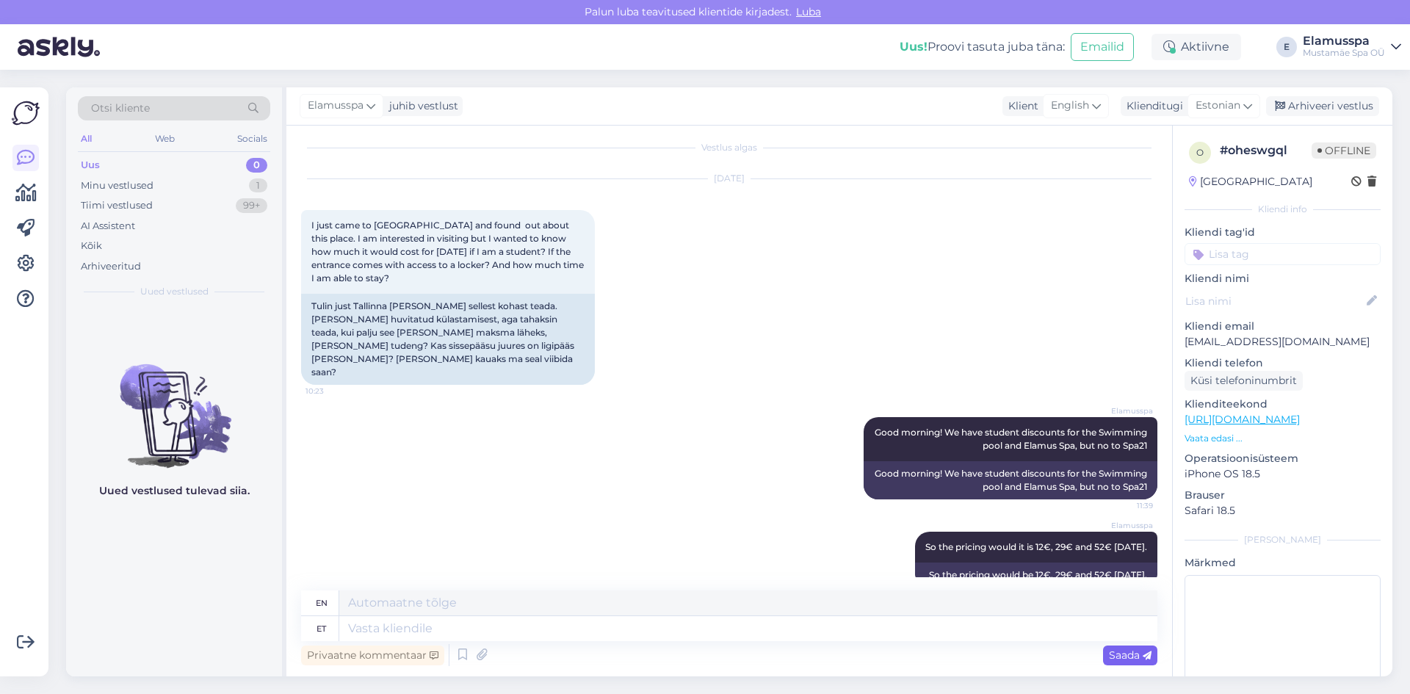
scroll to position [123, 0]
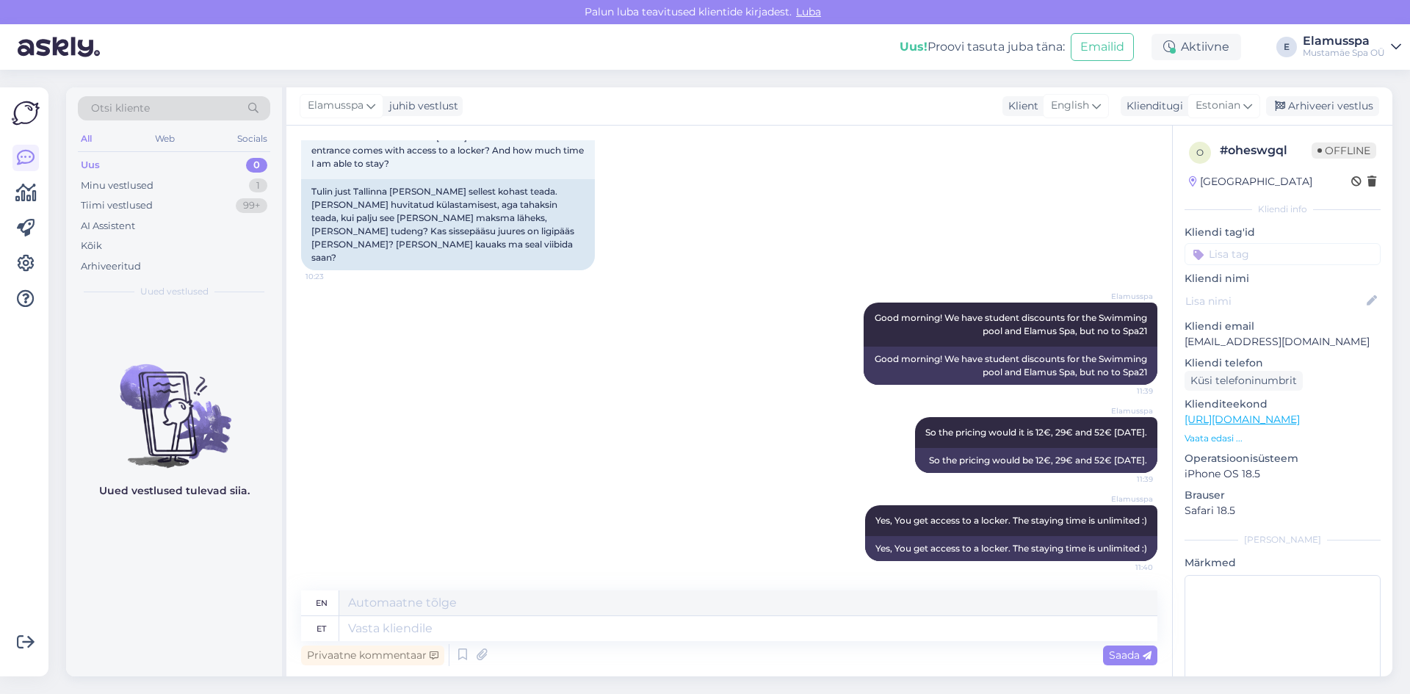
click at [1294, 95] on div "Elamusspa juhib vestlust Klient English Klienditugi Estonian Arhiveeri vestlus" at bounding box center [839, 106] width 1106 height 38
click at [1295, 106] on div "Arhiveeri vestlus" at bounding box center [1322, 106] width 113 height 20
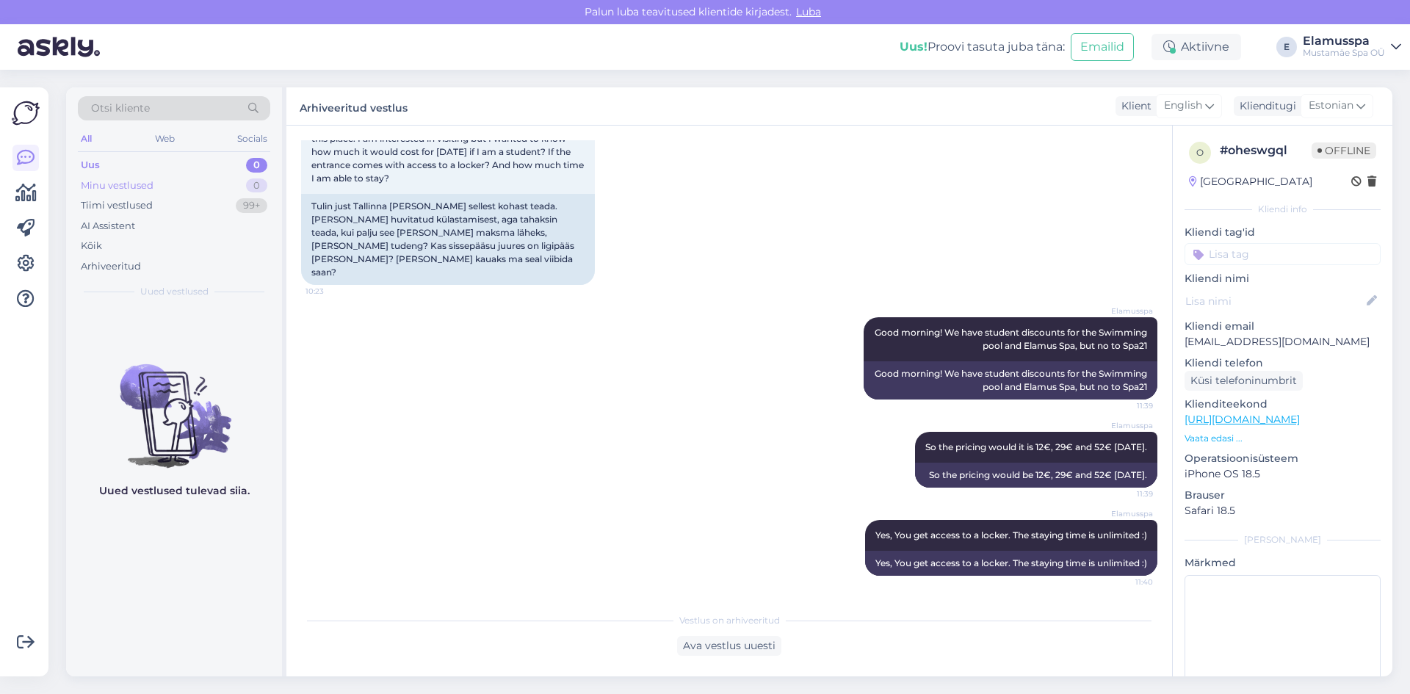
click at [97, 184] on div "Minu vestlused" at bounding box center [117, 185] width 73 height 15
